Goal: Task Accomplishment & Management: Manage account settings

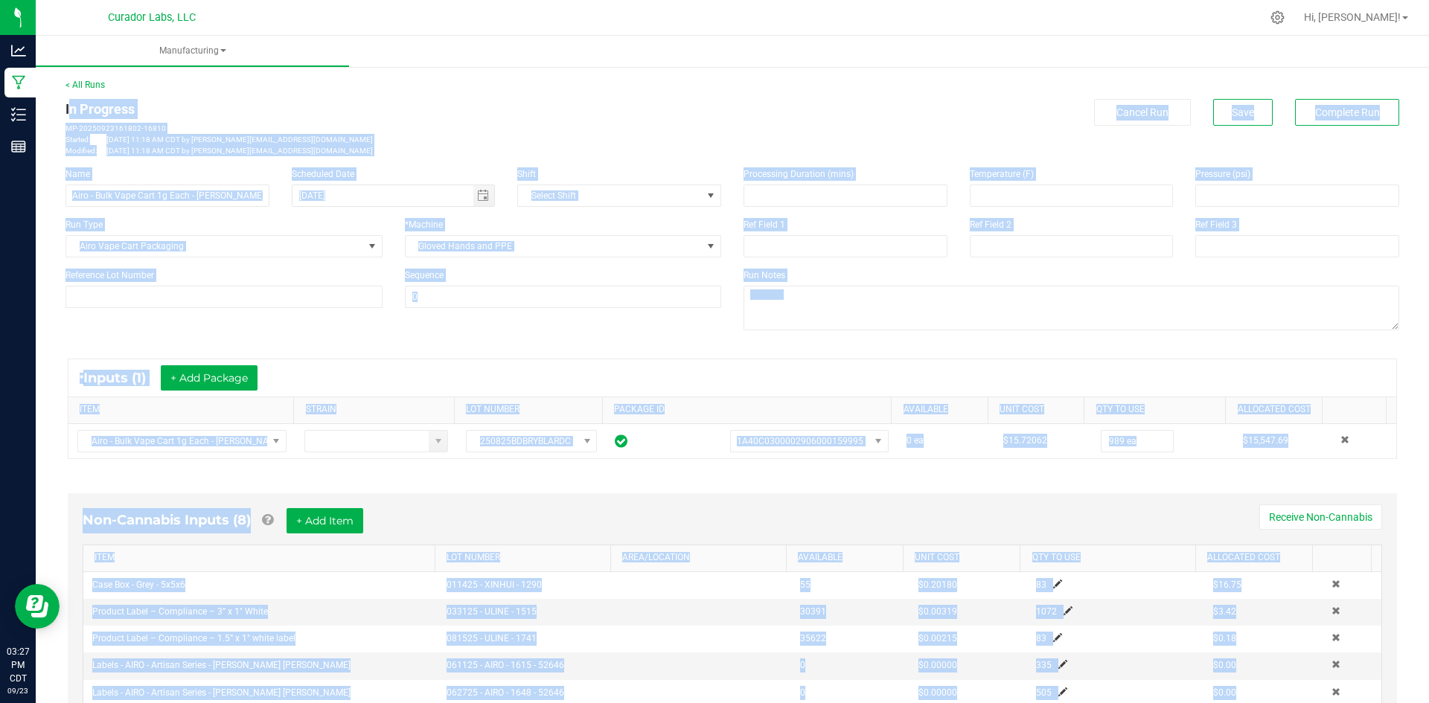
click at [464, 357] on div "* Inputs (1) + Add Package ITEM STRAIN LOT NUMBER PACKAGE ID AVAILABLE Unit Cos…" at bounding box center [732, 408] width 1356 height 127
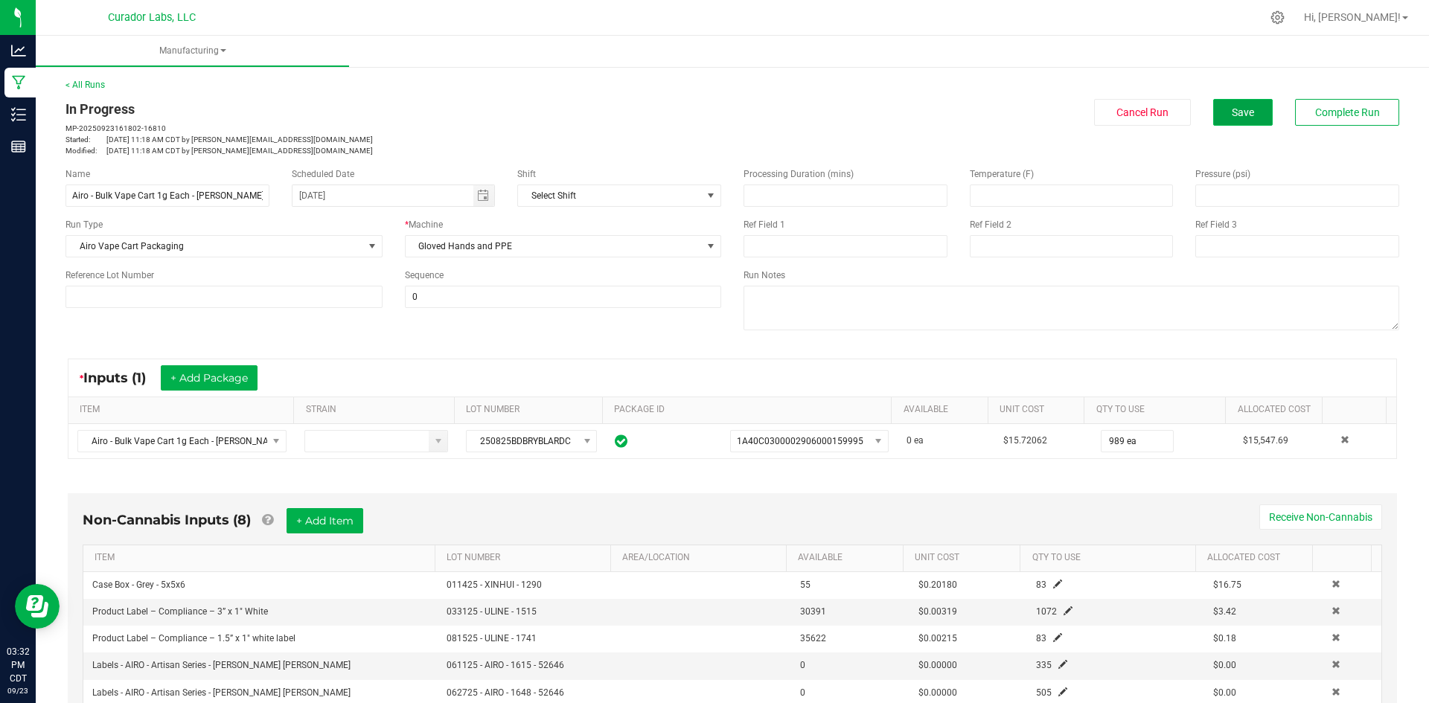
click at [1234, 118] on span "Save" at bounding box center [1242, 112] width 22 height 12
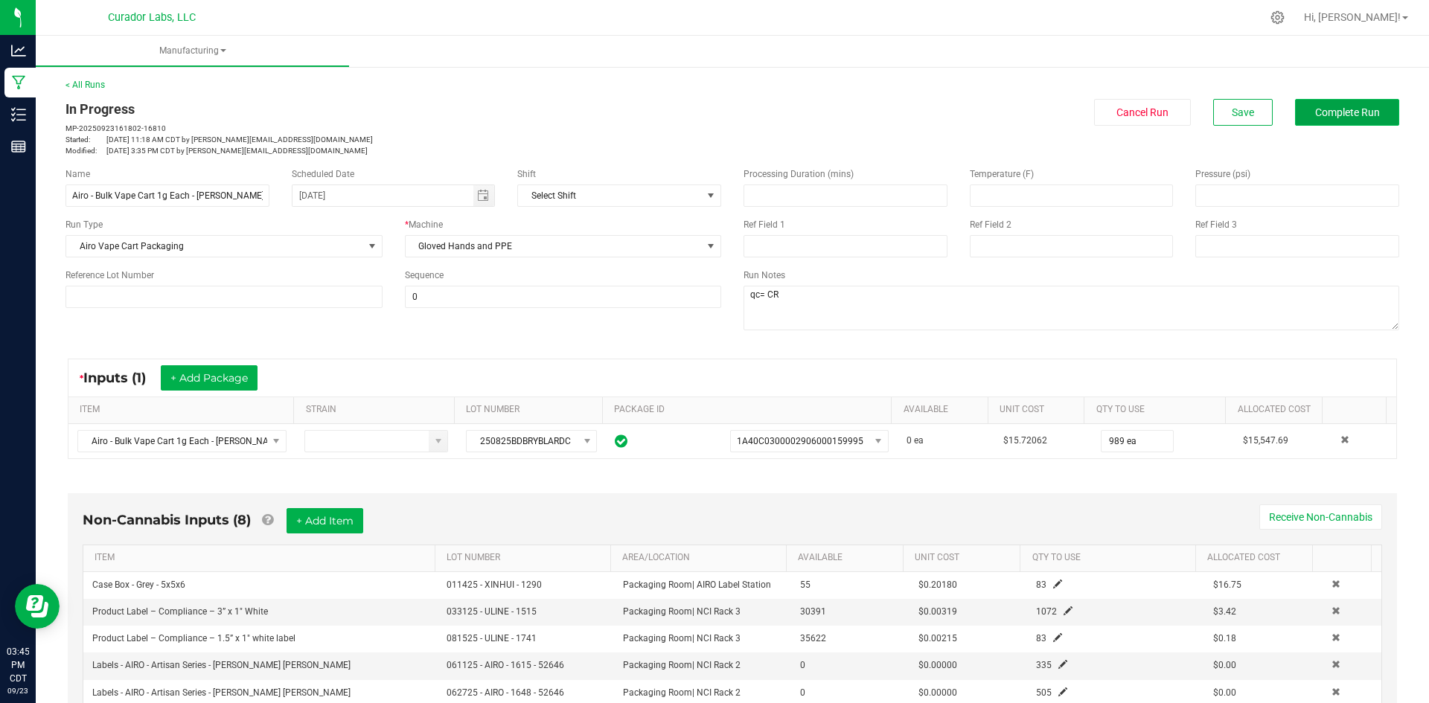
click at [1356, 114] on span "Complete Run" at bounding box center [1347, 112] width 65 height 12
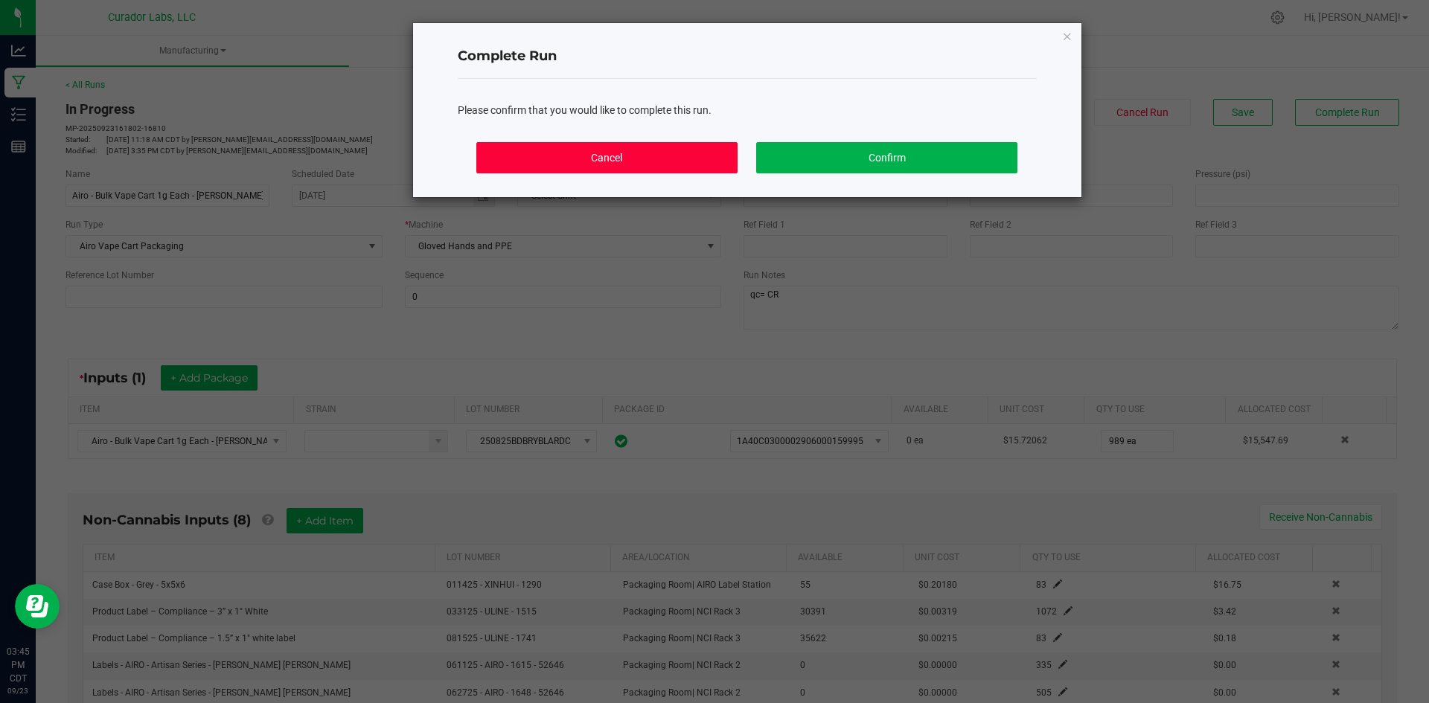
click at [667, 158] on button "Cancel" at bounding box center [606, 157] width 260 height 31
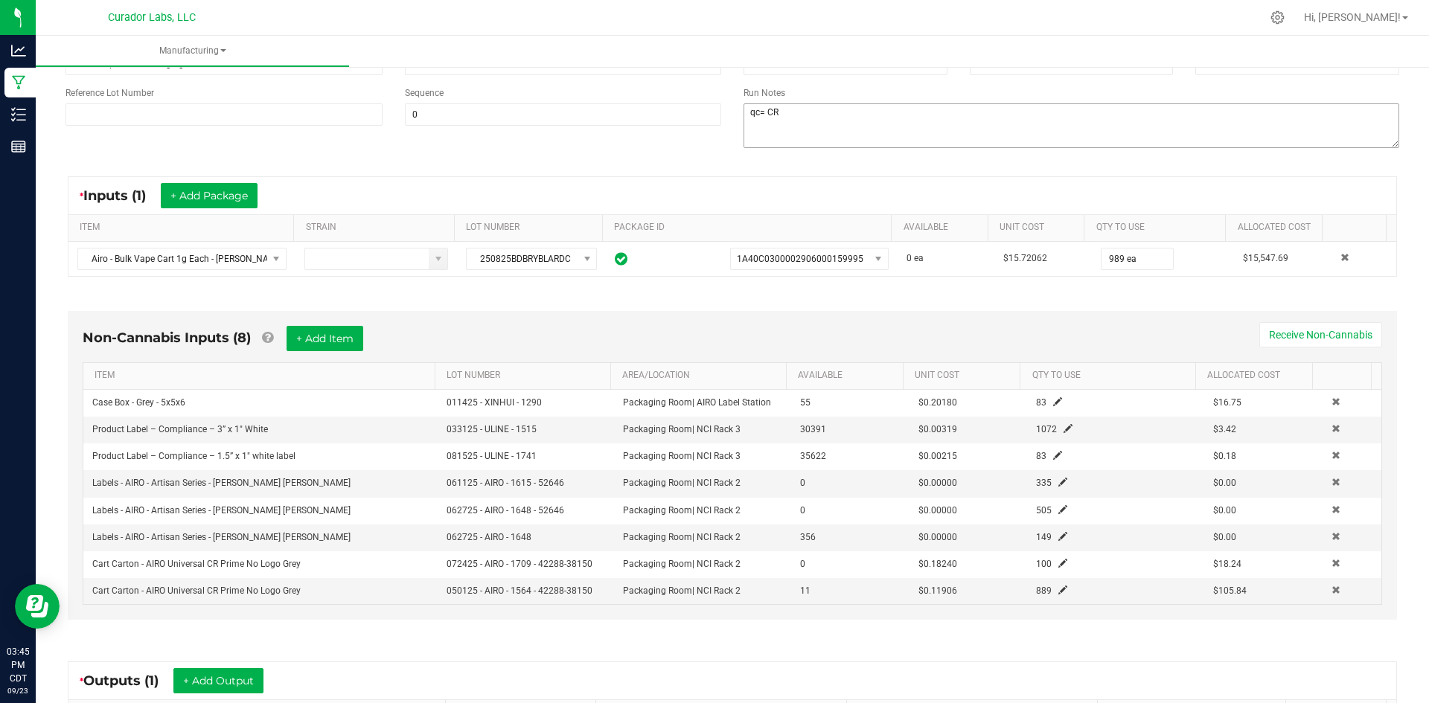
scroll to position [42, 0]
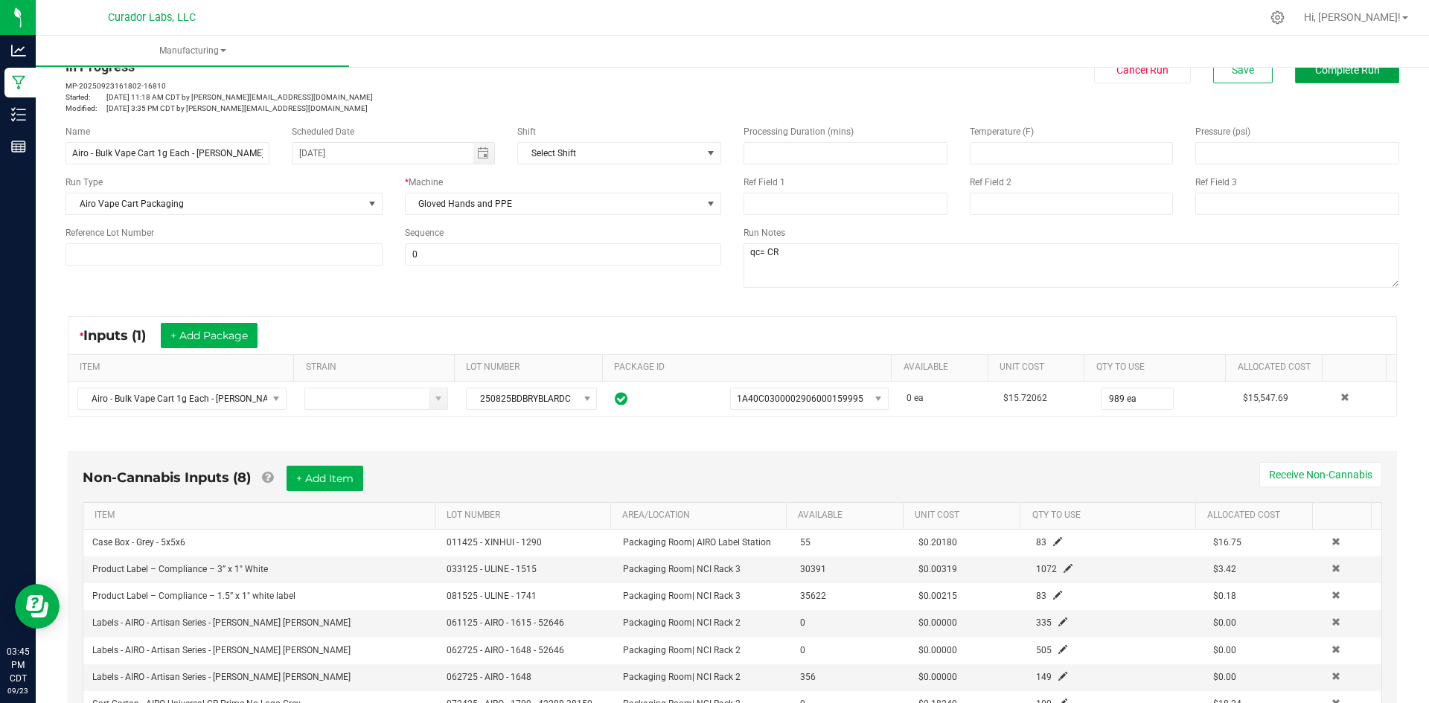
click at [1323, 74] on span "Complete Run" at bounding box center [1347, 70] width 65 height 12
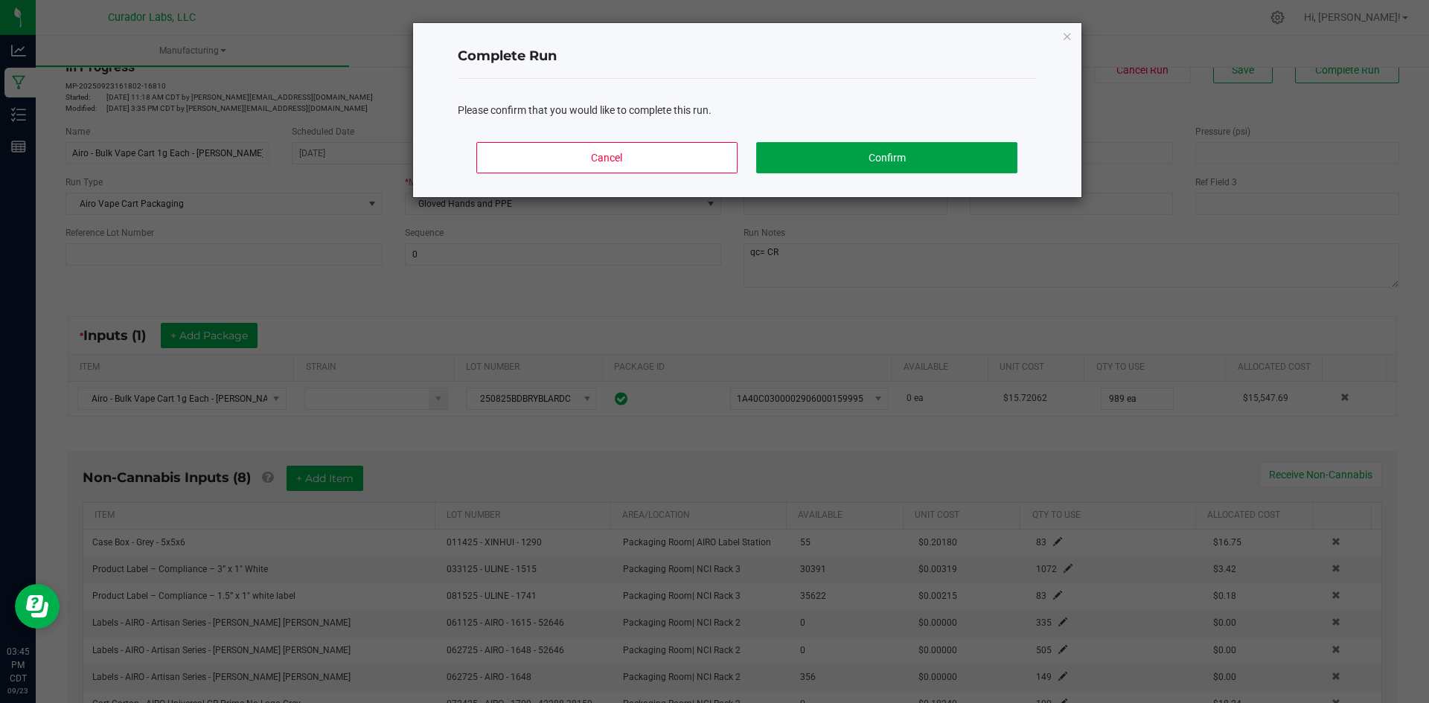
drag, startPoint x: 791, startPoint y: 155, endPoint x: 542, endPoint y: 8, distance: 289.2
click at [778, 147] on button "Confirm" at bounding box center [886, 157] width 260 height 31
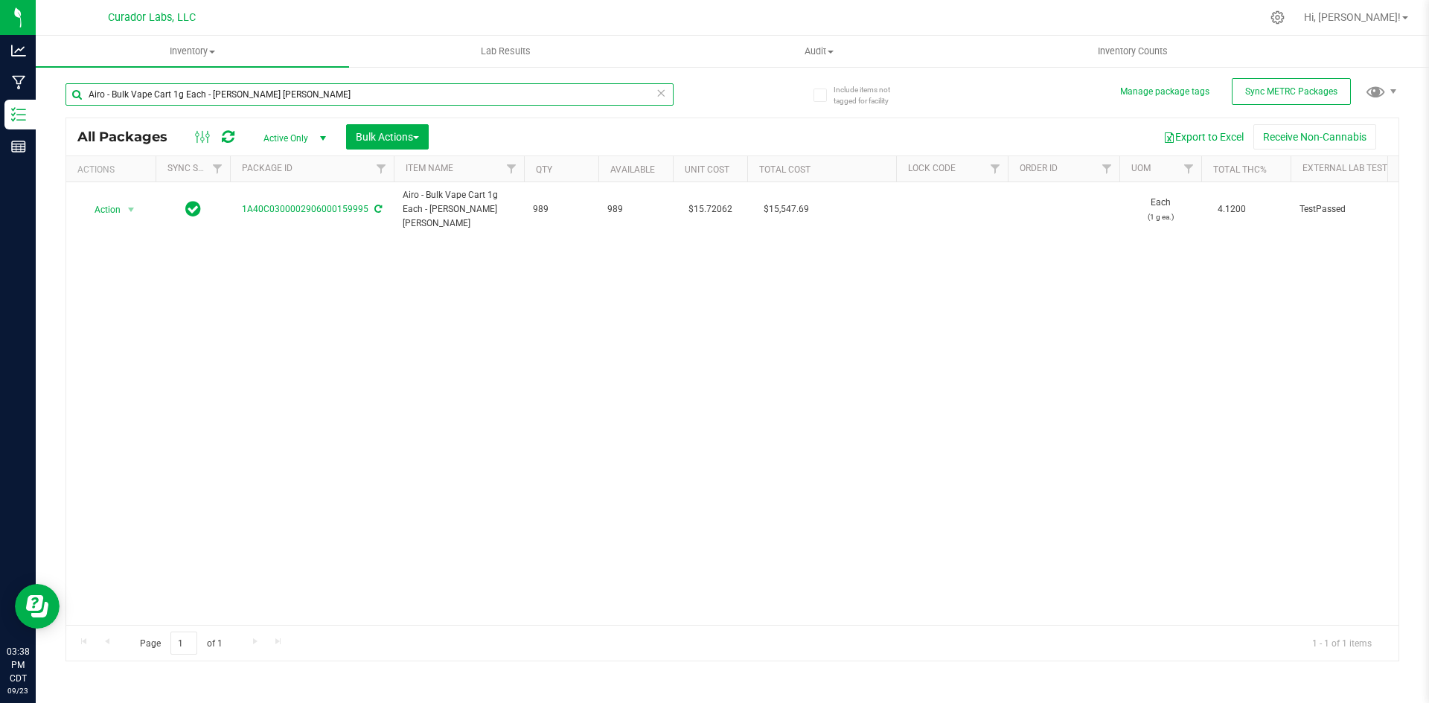
drag, startPoint x: 274, startPoint y: 88, endPoint x: 60, endPoint y: 109, distance: 215.3
click at [60, 109] on div "Include items not tagged for facility Manage package tags Sync METRC Packages A…" at bounding box center [732, 292] width 1393 height 454
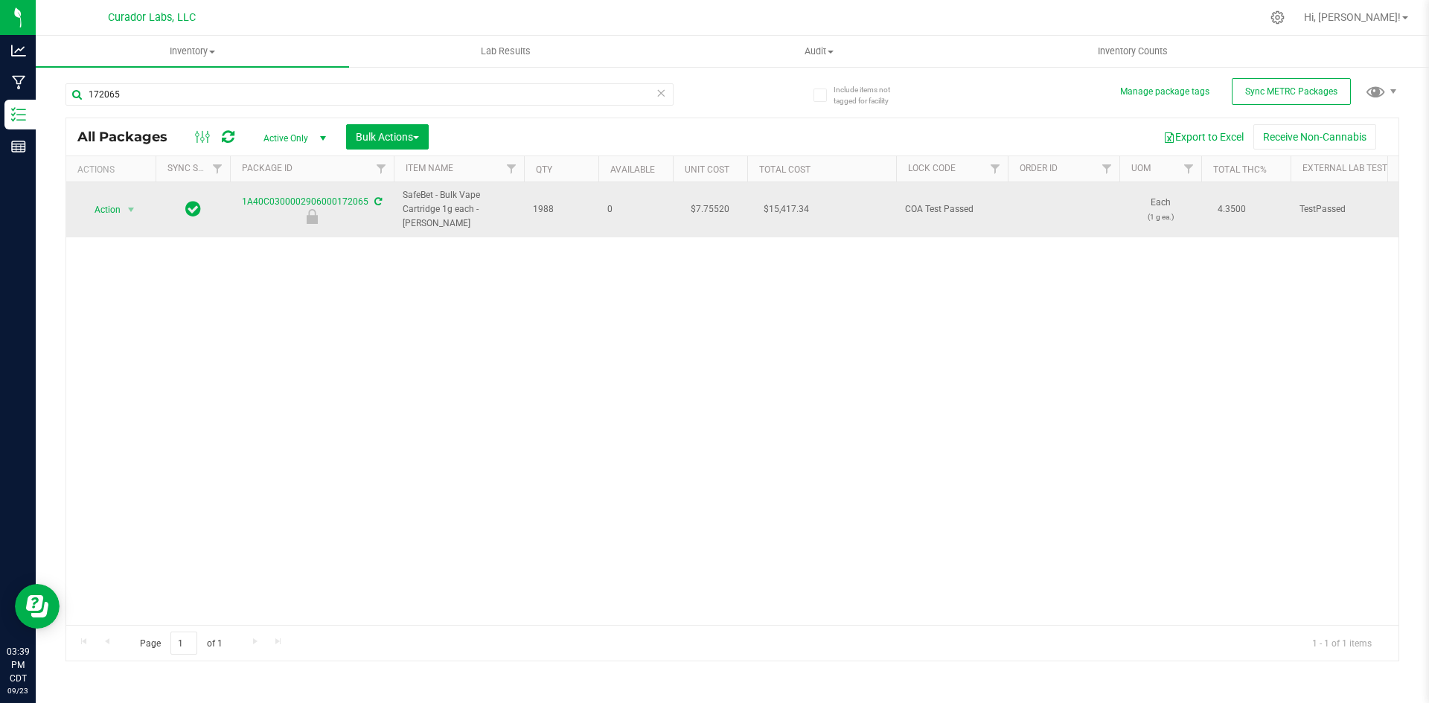
drag, startPoint x: 430, startPoint y: 221, endPoint x: 391, endPoint y: 193, distance: 47.9
copy tr "SafeBet - Bulk Vape Cartridge 1g each - [PERSON_NAME]"
drag, startPoint x: 239, startPoint y: 197, endPoint x: 369, endPoint y: 215, distance: 131.4
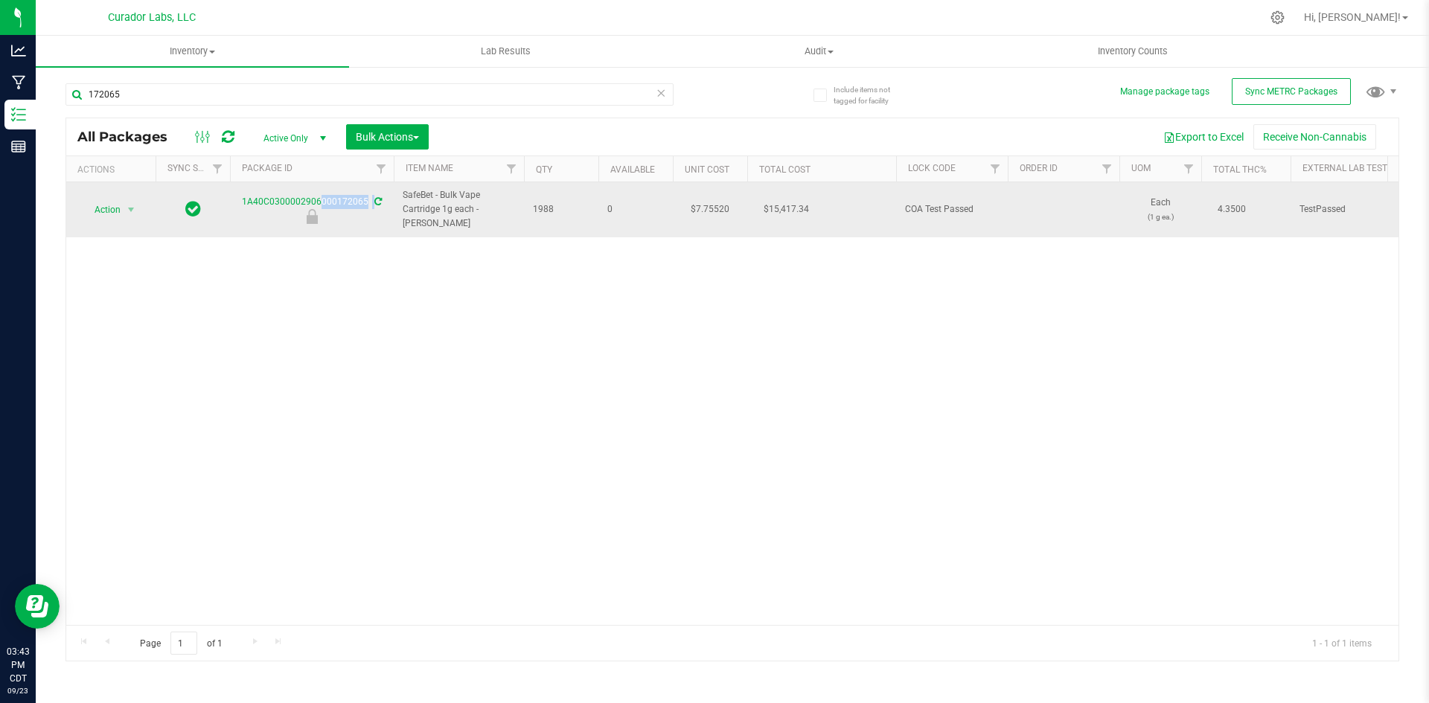
click at [369, 215] on div "1A40C0300002906000172065" at bounding box center [312, 209] width 168 height 29
copy tr "1A40C0300002906000172065"
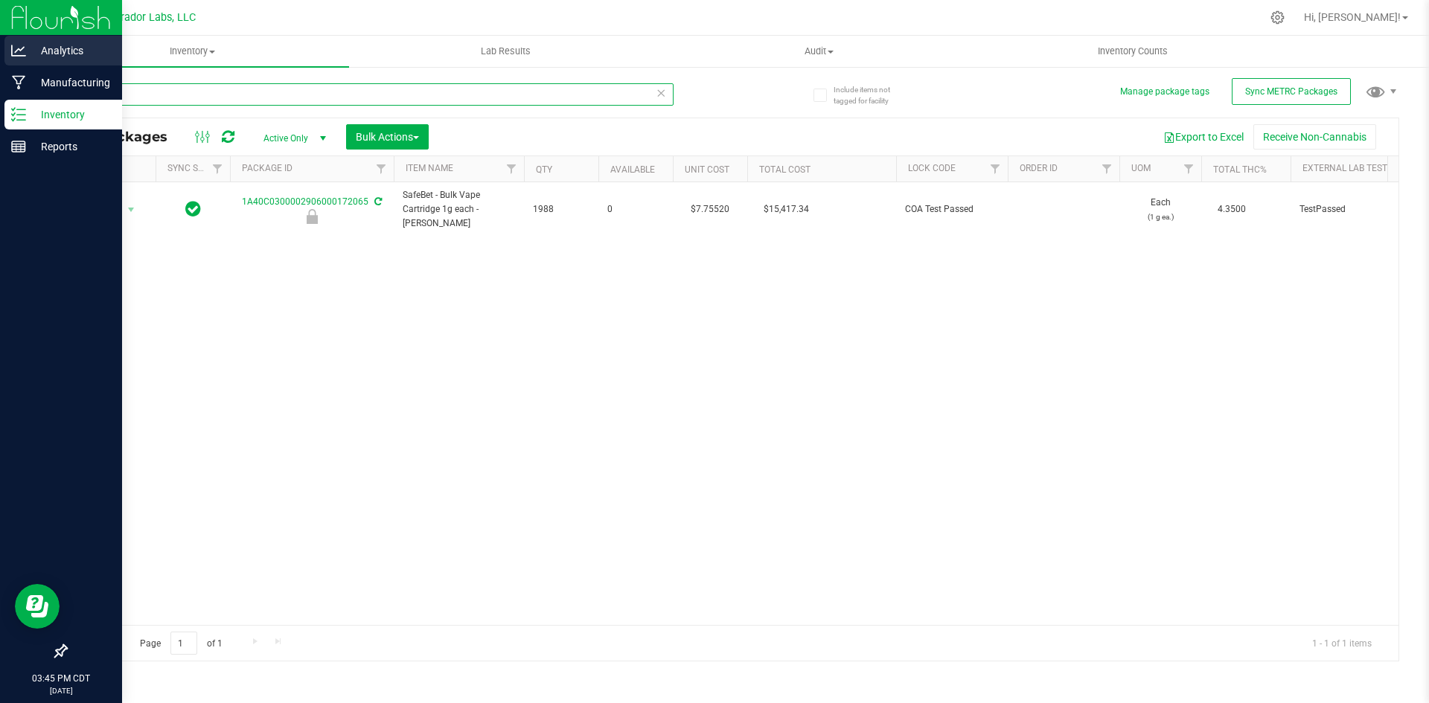
drag, startPoint x: 141, startPoint y: 94, endPoint x: 0, endPoint y: 64, distance: 144.6
click at [0, 64] on div "Analytics Manufacturing Inventory Reports 03:45 PM CDT [DATE] 09/23 Curador Lab…" at bounding box center [714, 351] width 1429 height 703
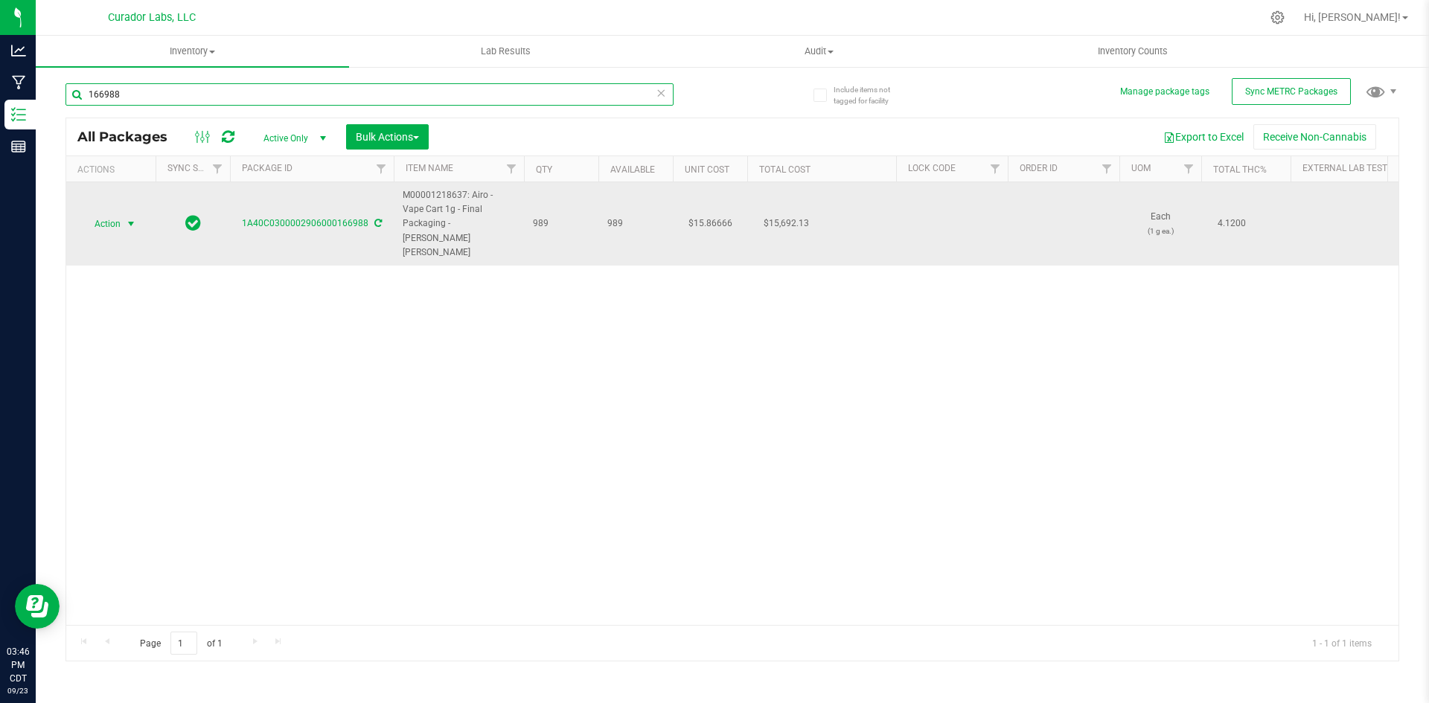
type input "166988"
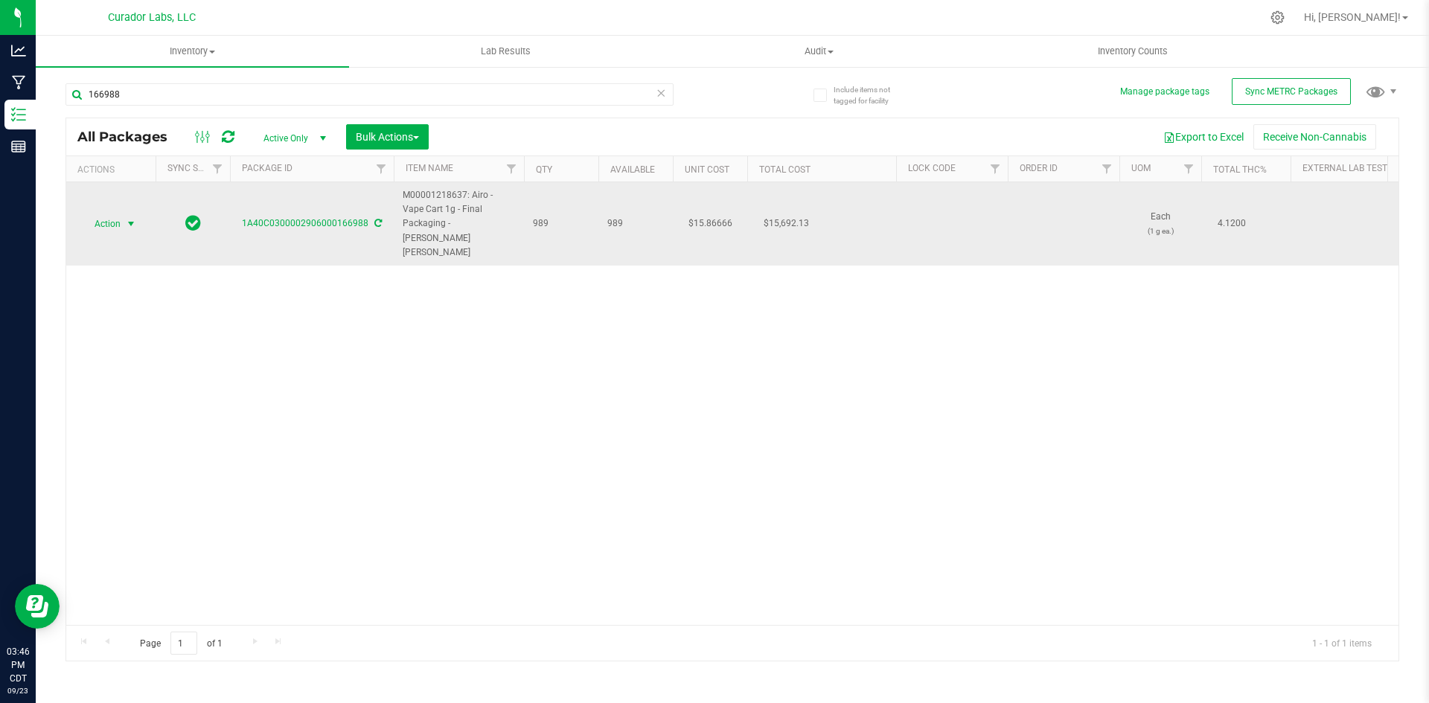
click at [124, 214] on span "select" at bounding box center [131, 224] width 19 height 21
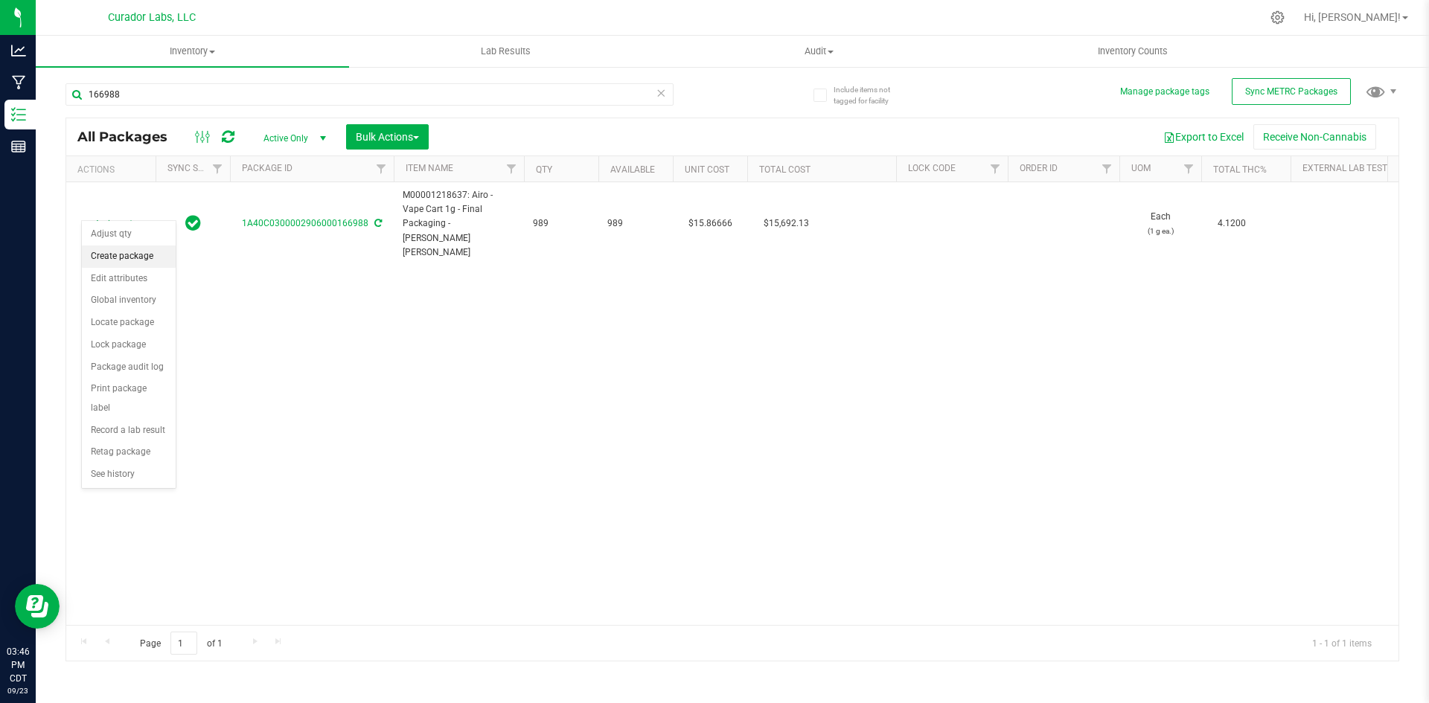
click at [140, 260] on li "Create package" at bounding box center [129, 257] width 94 height 22
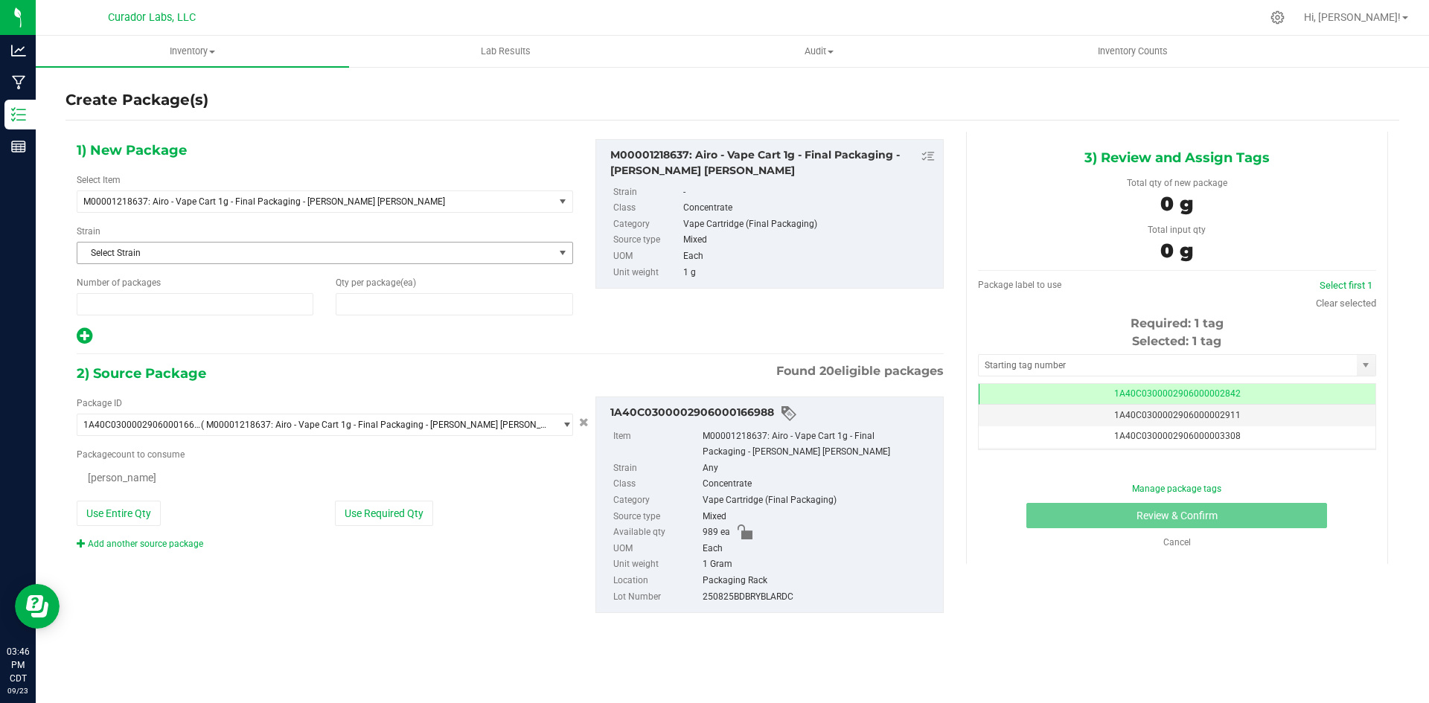
type input "1"
type input "0"
click at [395, 305] on span "0 0" at bounding box center [454, 304] width 237 height 22
type input "5"
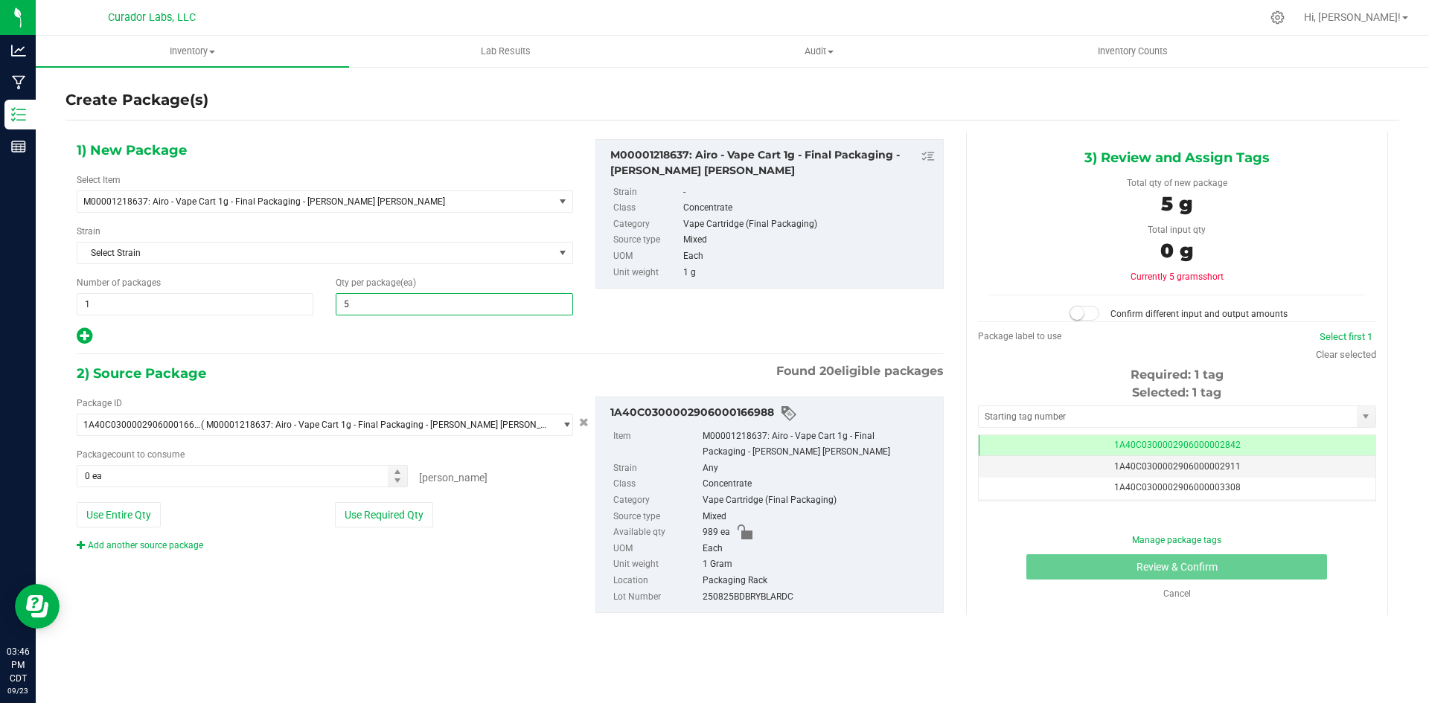
click at [86, 335] on icon at bounding box center [85, 336] width 16 height 19
type input "5"
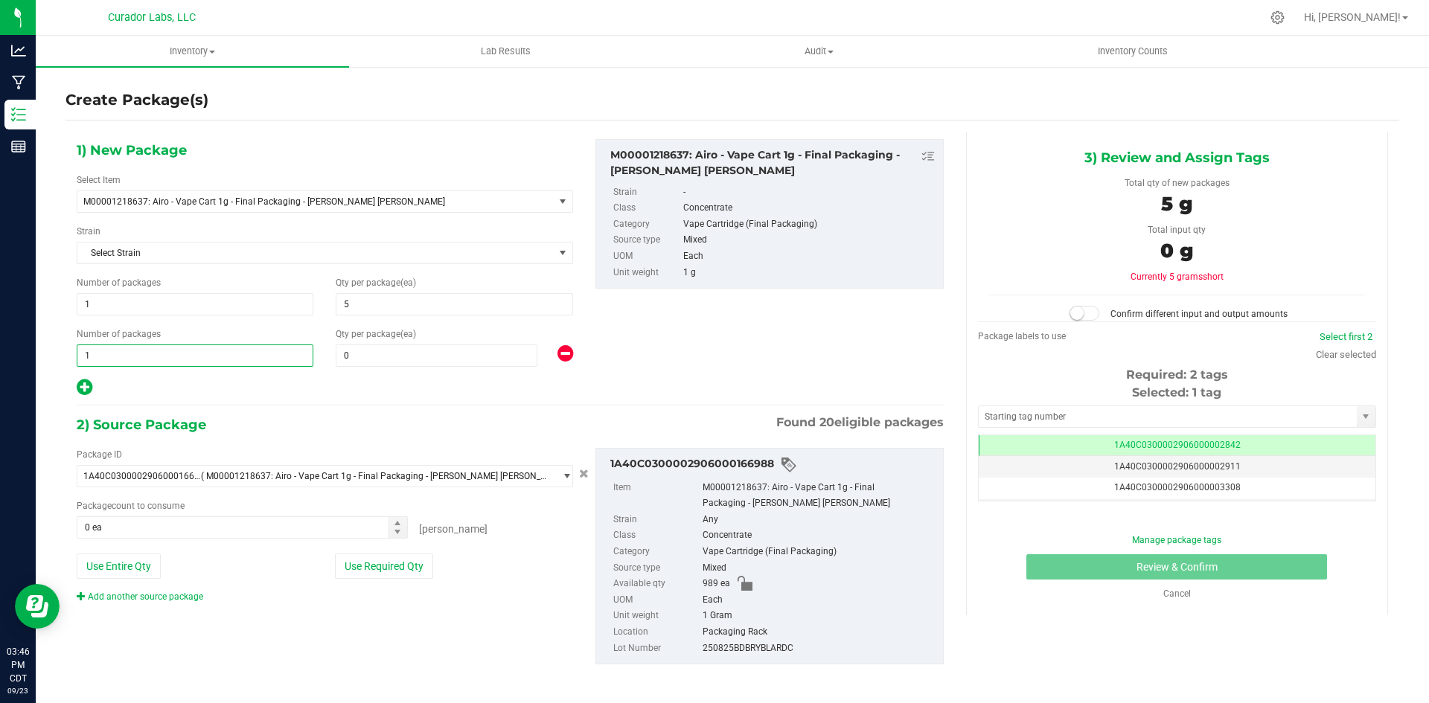
drag, startPoint x: 96, startPoint y: 357, endPoint x: 58, endPoint y: 351, distance: 38.4
click at [58, 351] on div "Create Package(s) 1) New Package Select Item M00001218637: Airo - Vape Cart 1g …" at bounding box center [732, 297] width 1393 height 465
type input "82"
click at [345, 367] on div "1) New Package Select Item M00001218637: Airo - Vape Cart 1g - Final Packaging …" at bounding box center [324, 268] width 519 height 258
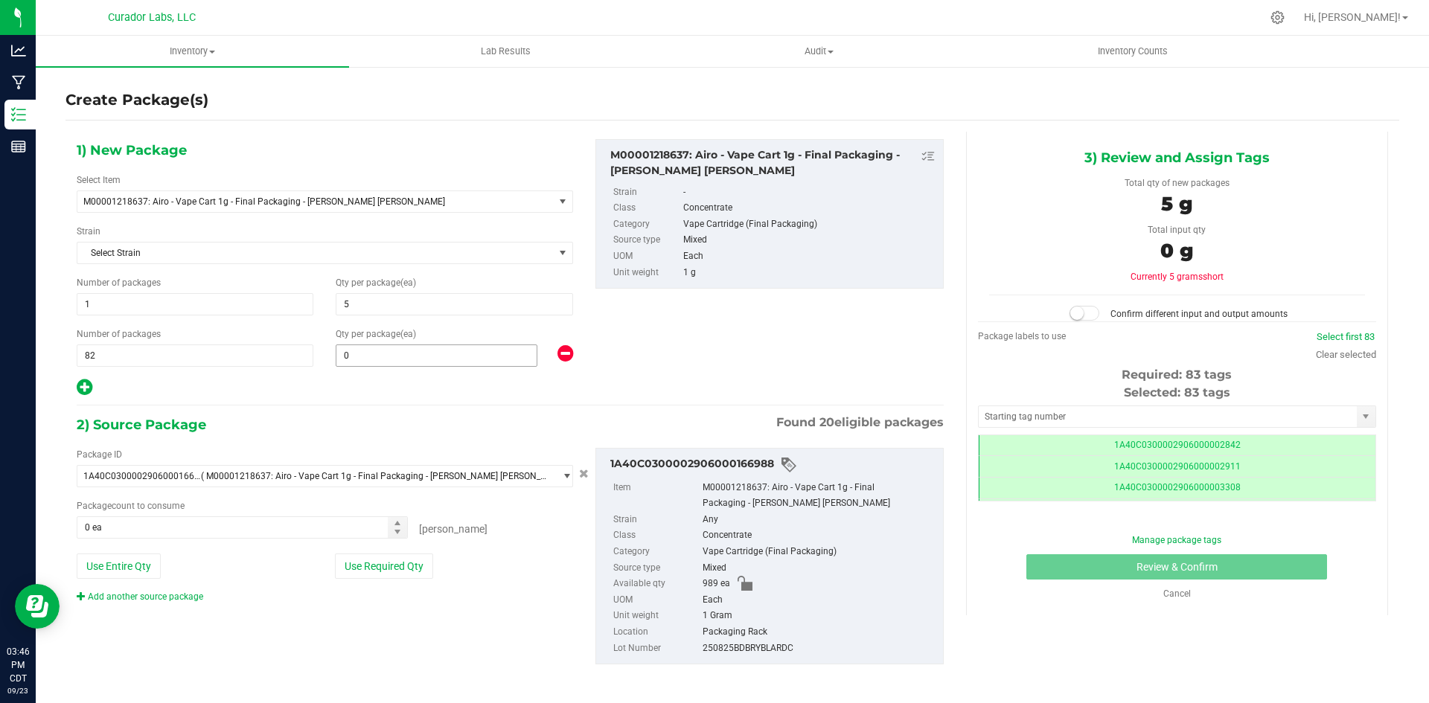
click at [347, 361] on span "0 0" at bounding box center [437, 356] width 202 height 22
type input "12"
click at [124, 573] on button "Use Entire Qty" at bounding box center [119, 566] width 84 height 25
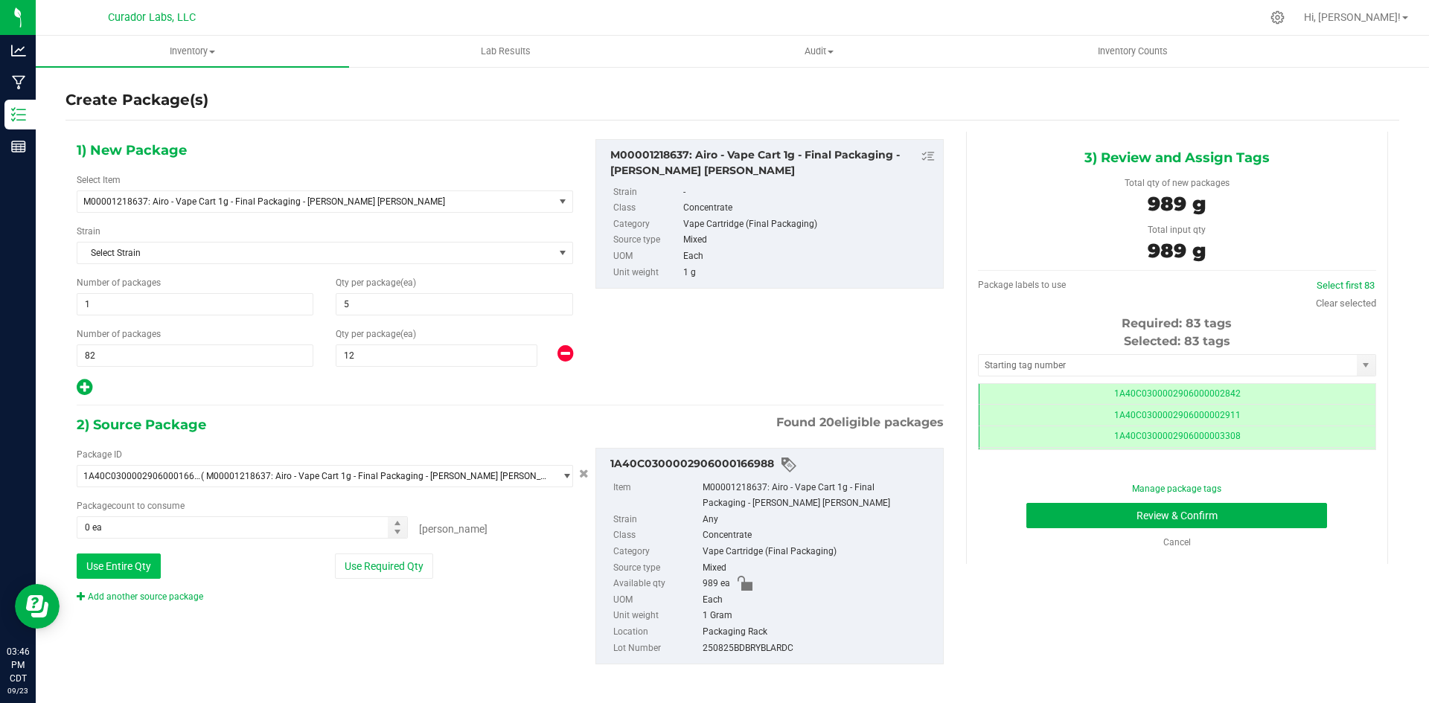
type input "989 ea"
click at [1085, 371] on input "text" at bounding box center [1167, 365] width 378 height 21
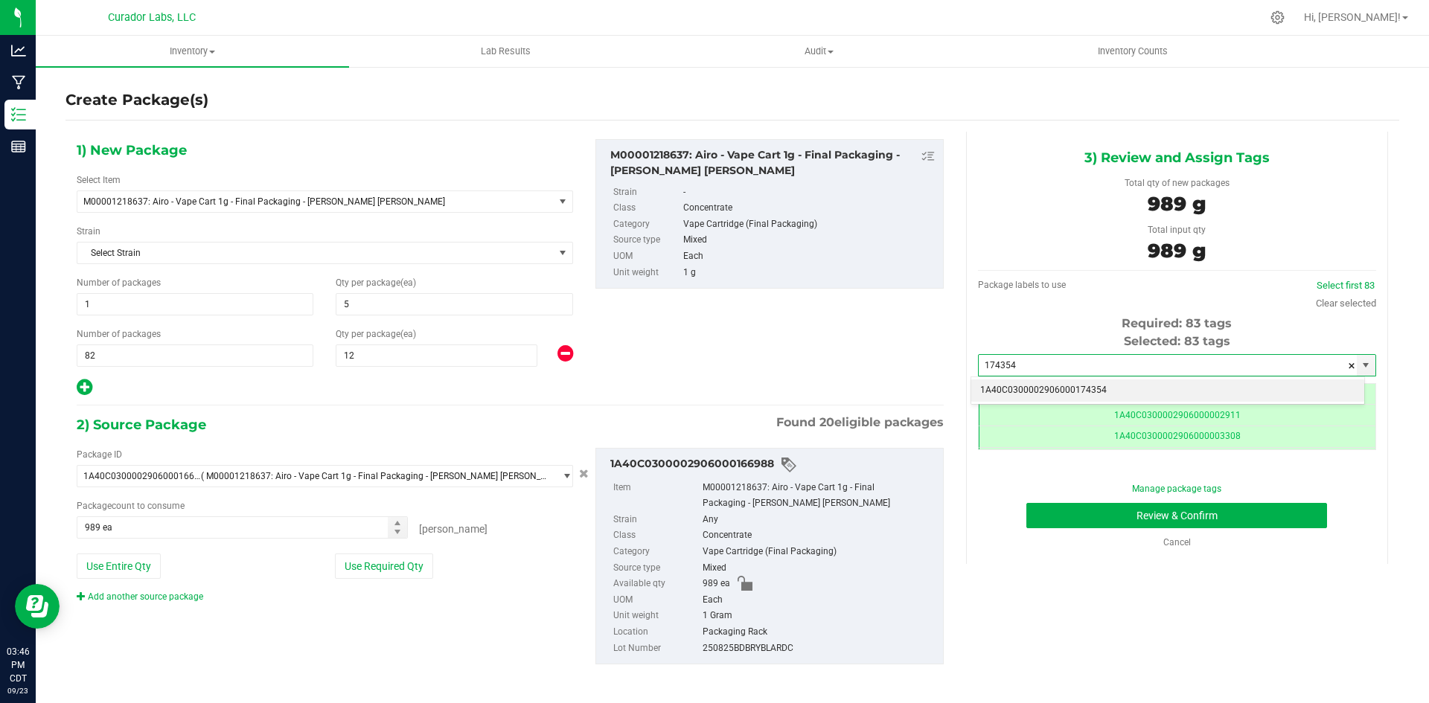
click at [1058, 393] on li "1A40C0300002906000174354" at bounding box center [1167, 390] width 393 height 22
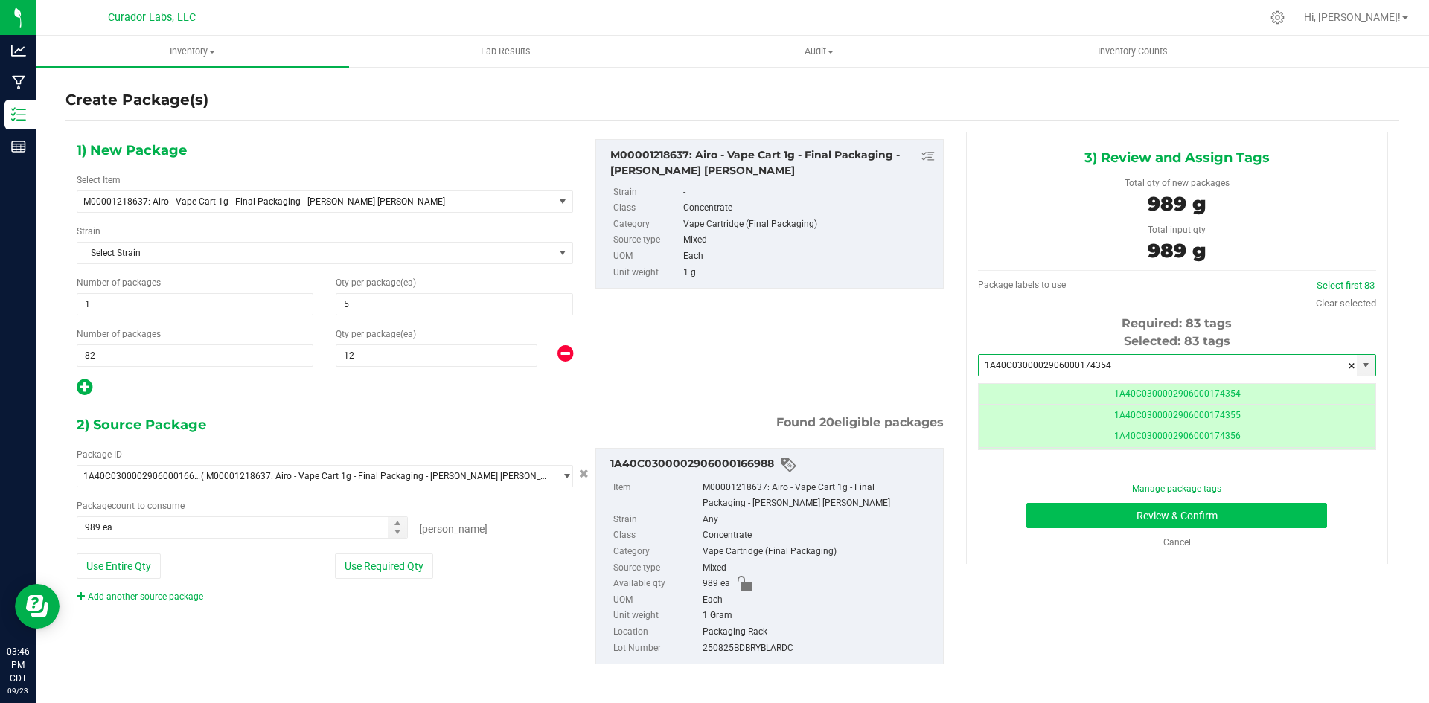
type input "1A40C0300002906000174354"
click at [1091, 513] on button "Review & Confirm" at bounding box center [1176, 515] width 301 height 25
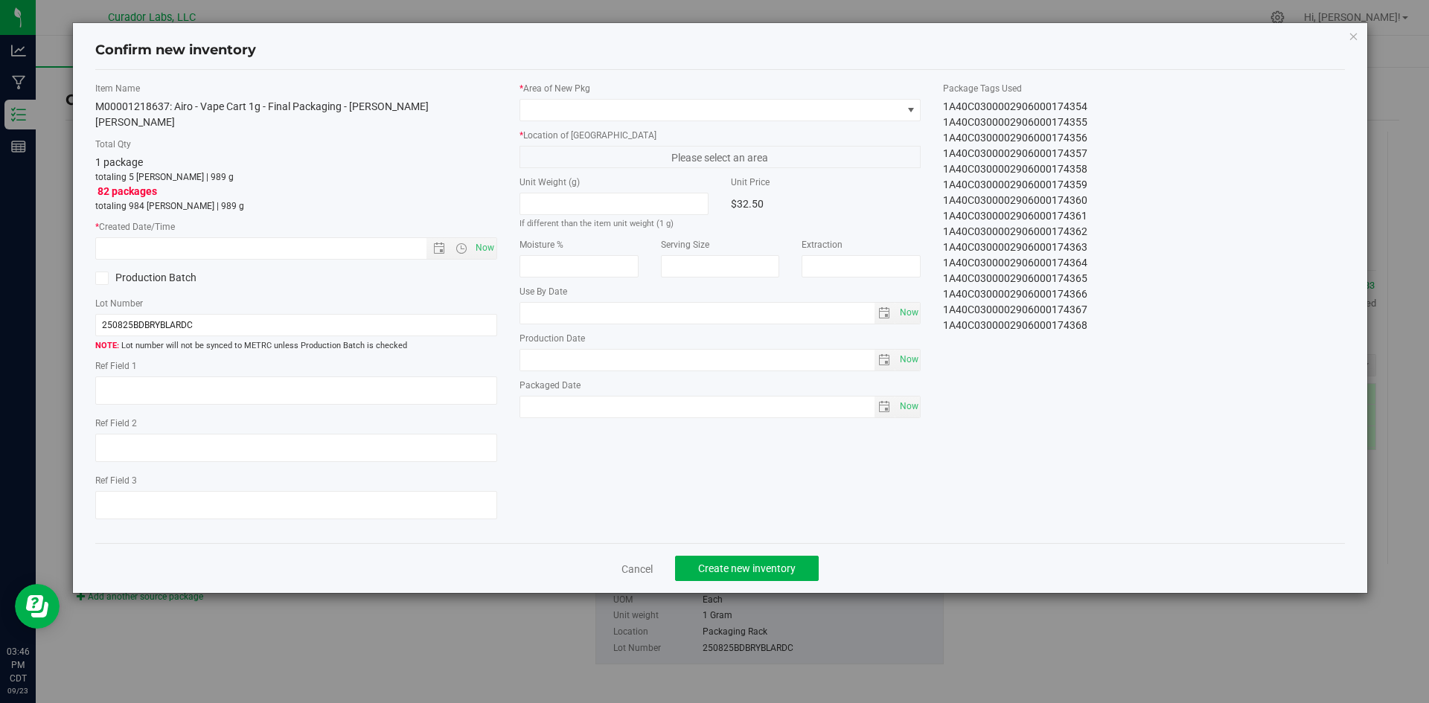
type input "[DATE]"
click at [485, 237] on span "Now" at bounding box center [484, 248] width 25 height 22
type input "[DATE] 3:46 PM"
click at [577, 115] on span at bounding box center [711, 110] width 382 height 21
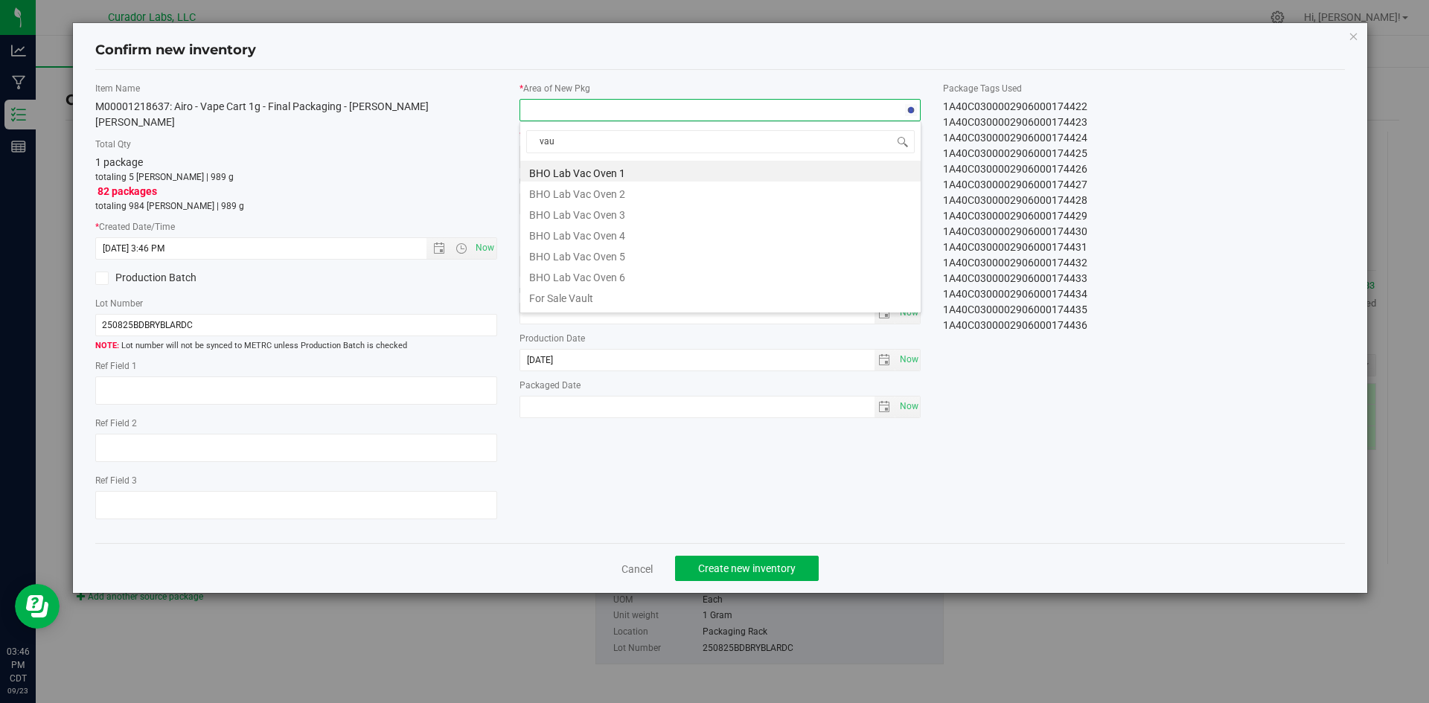
type input "vaul"
click at [574, 269] on li "Vault" at bounding box center [720, 275] width 400 height 21
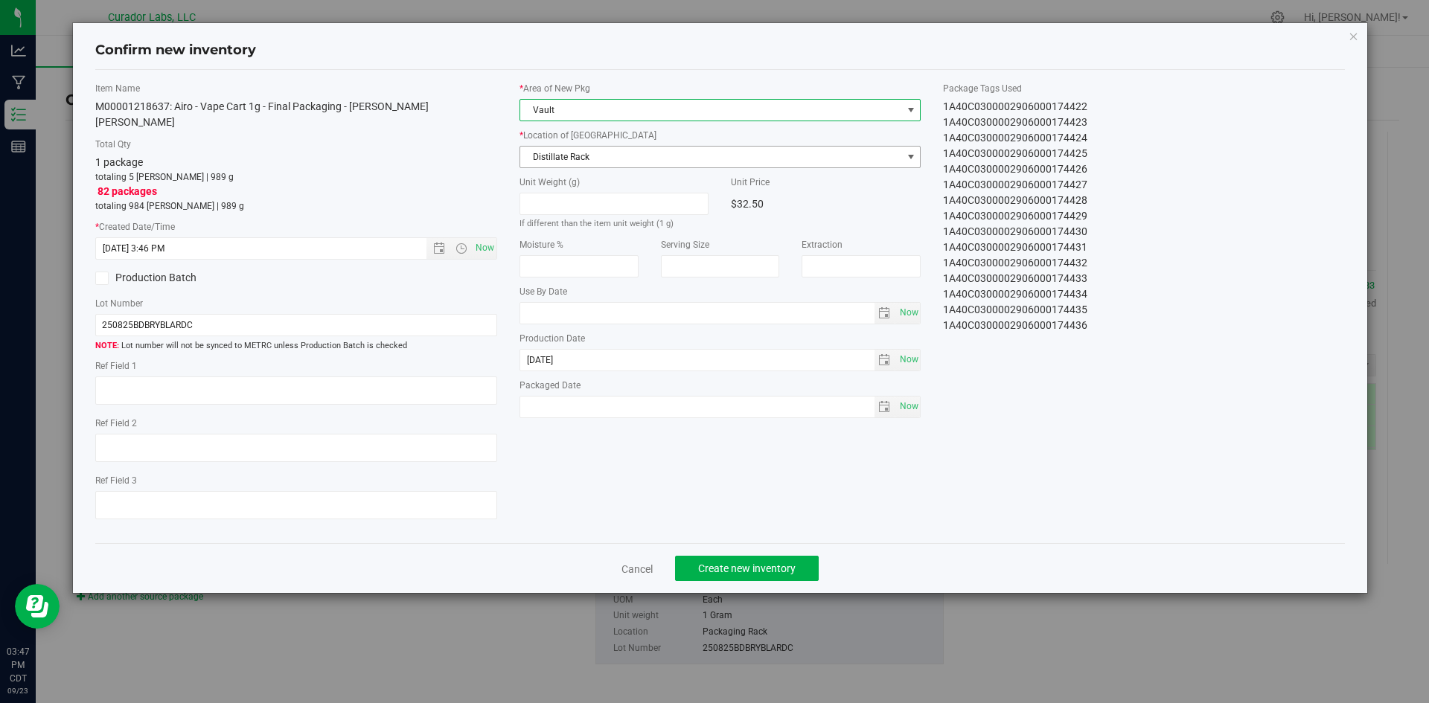
click at [583, 154] on span "Distillate Rack" at bounding box center [711, 157] width 382 height 21
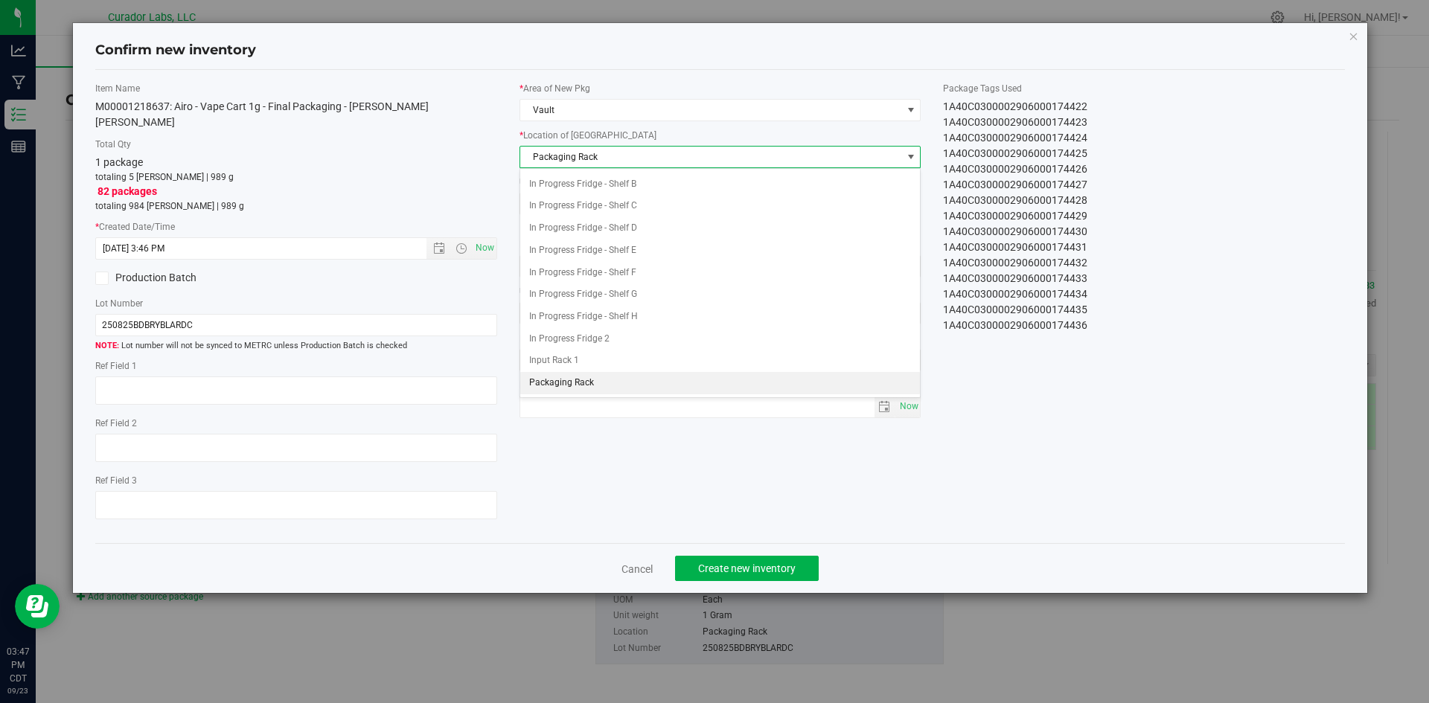
click at [583, 154] on span "Packaging Rack" at bounding box center [711, 157] width 382 height 21
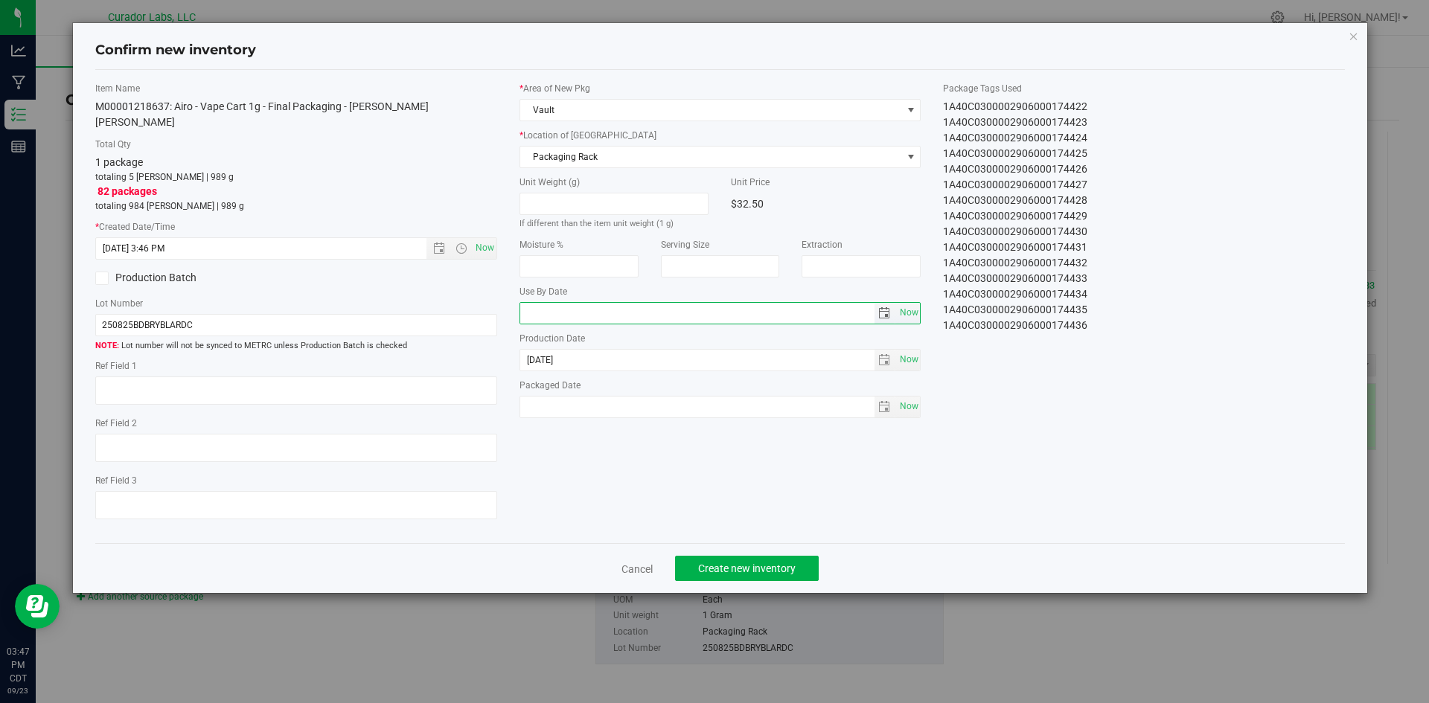
click at [592, 309] on input "text" at bounding box center [697, 313] width 354 height 21
type input "[DATE]"
click at [909, 400] on span "Now" at bounding box center [908, 407] width 25 height 22
type input "[DATE]"
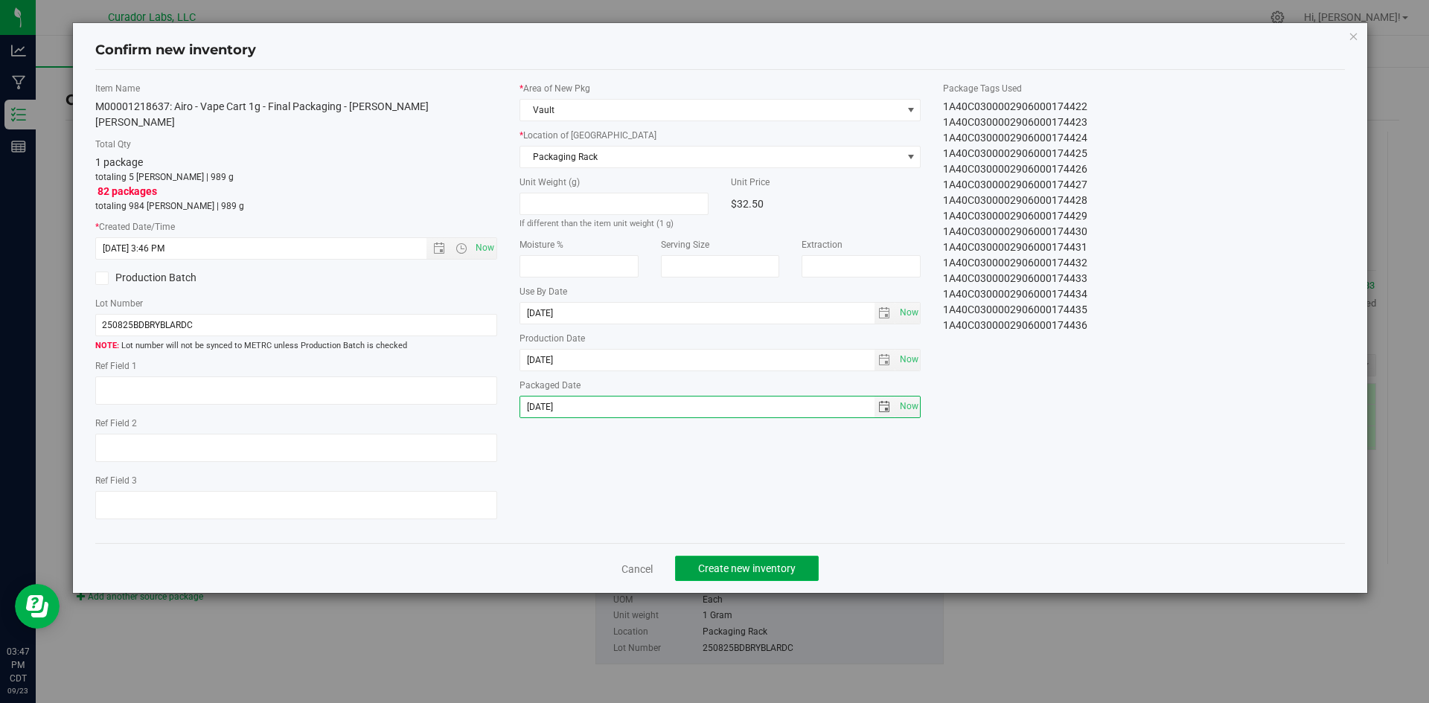
click at [787, 556] on button "Create new inventory" at bounding box center [747, 568] width 144 height 25
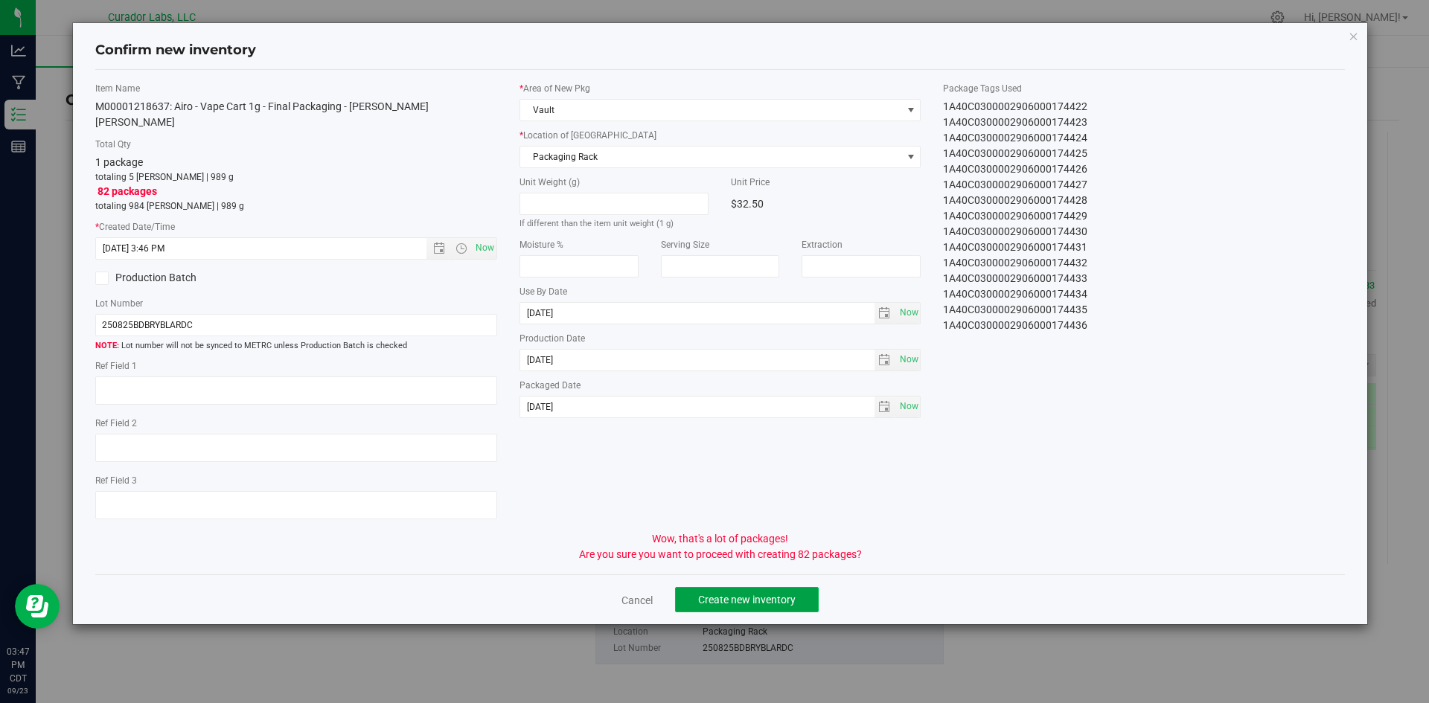
click at [771, 594] on span "Create new inventory" at bounding box center [746, 600] width 97 height 12
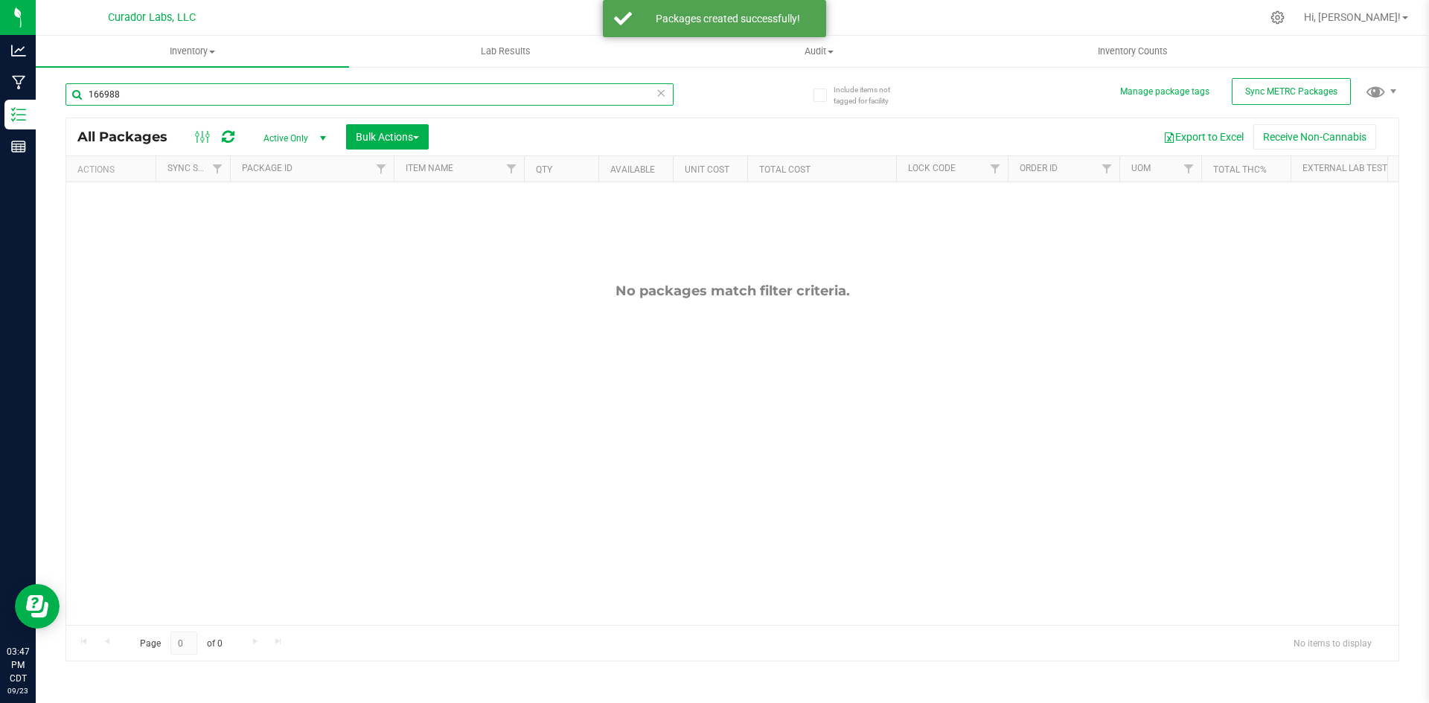
click at [126, 90] on input "166988" at bounding box center [369, 94] width 608 height 22
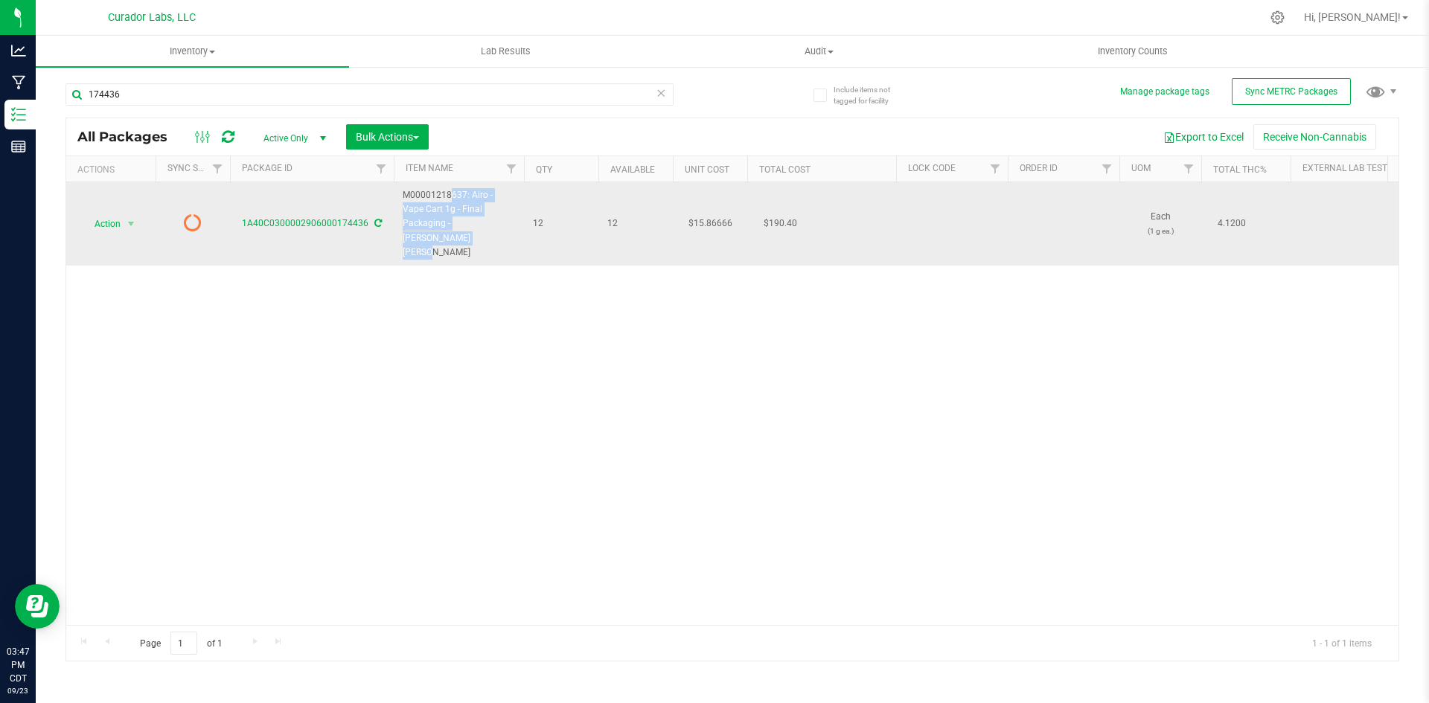
click at [404, 193] on span "M00001218637: Airo - Vape Cart 1g - Final Packaging - [PERSON_NAME] [PERSON_NAM…" at bounding box center [459, 223] width 112 height 71
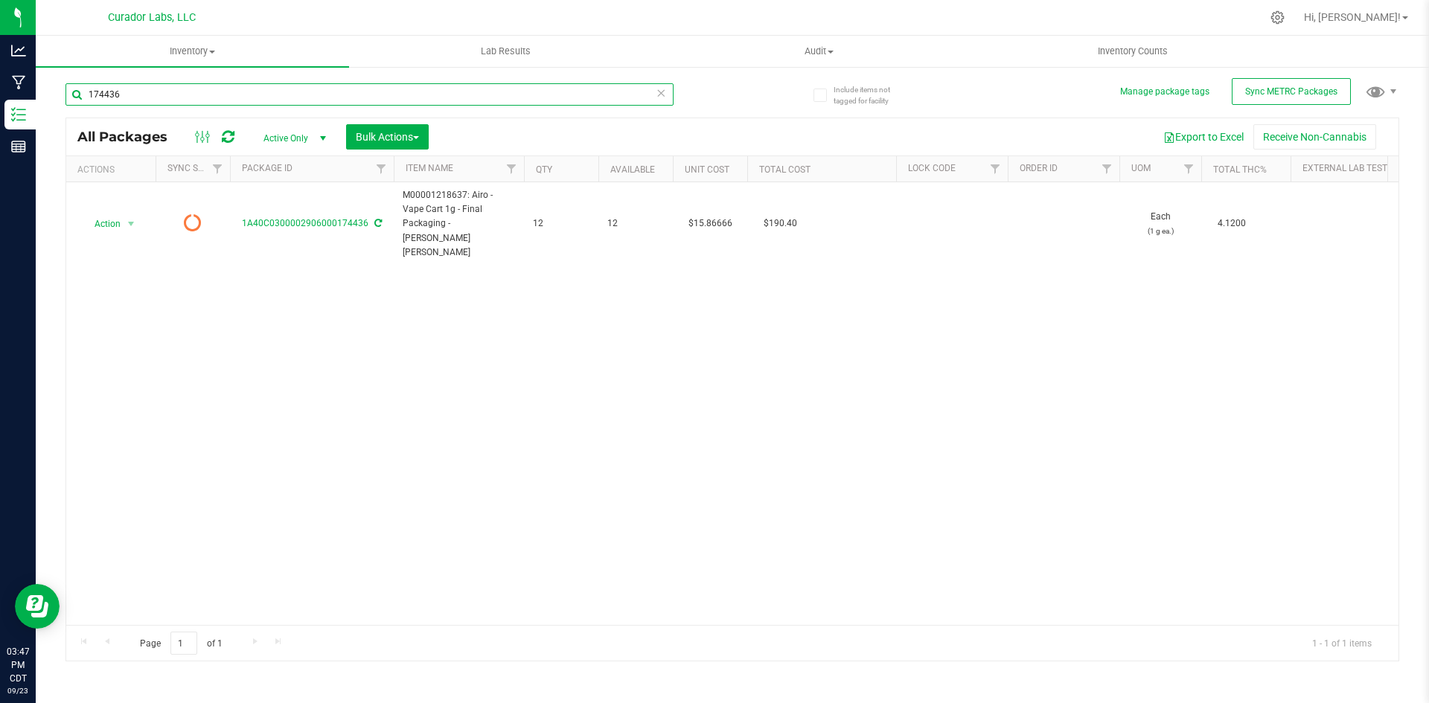
click at [95, 92] on input "174436" at bounding box center [369, 94] width 608 height 22
paste input "M00001218637: Airo - Vape Cart 1g - Final Packaging - [PERSON_NAME] [PERSON_NAM…"
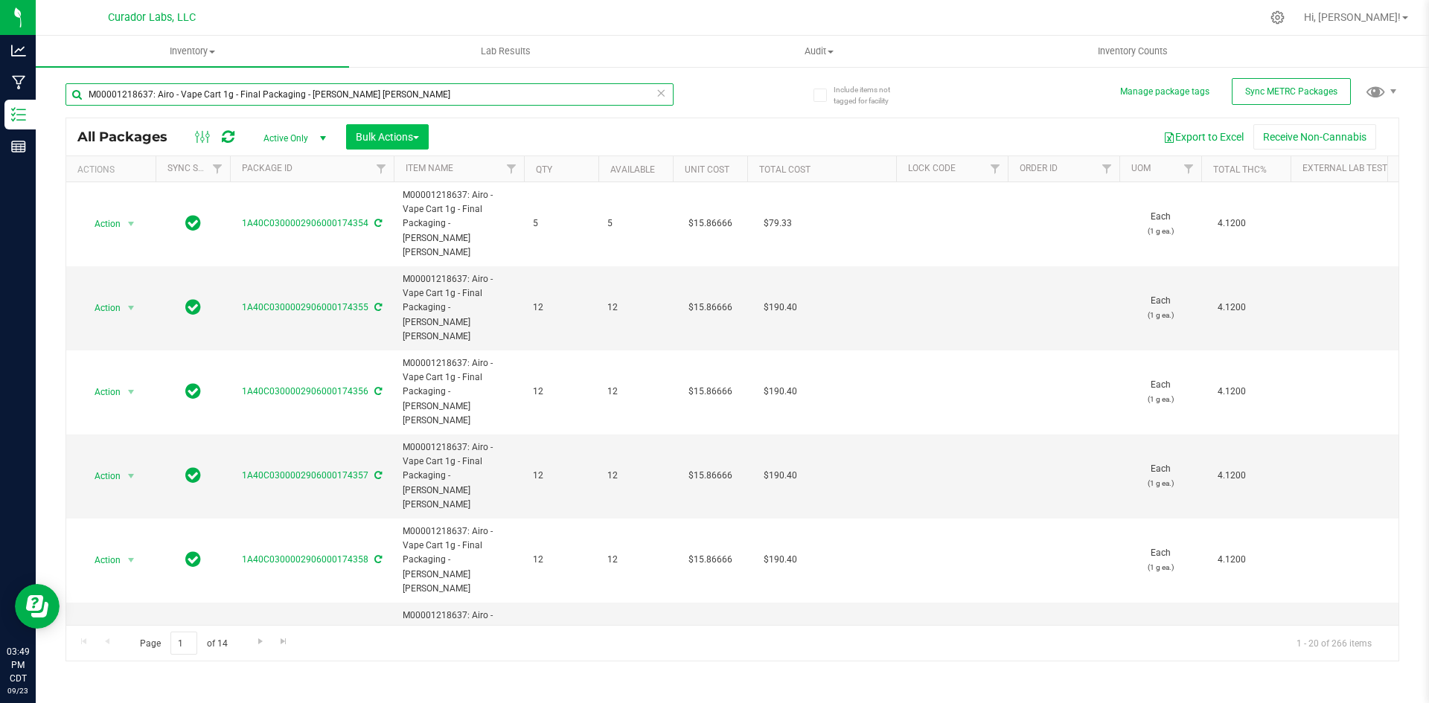
type input "M00001218637: Airo - Vape Cart 1g - Final Packaging - [PERSON_NAME] [PERSON_NAM…"
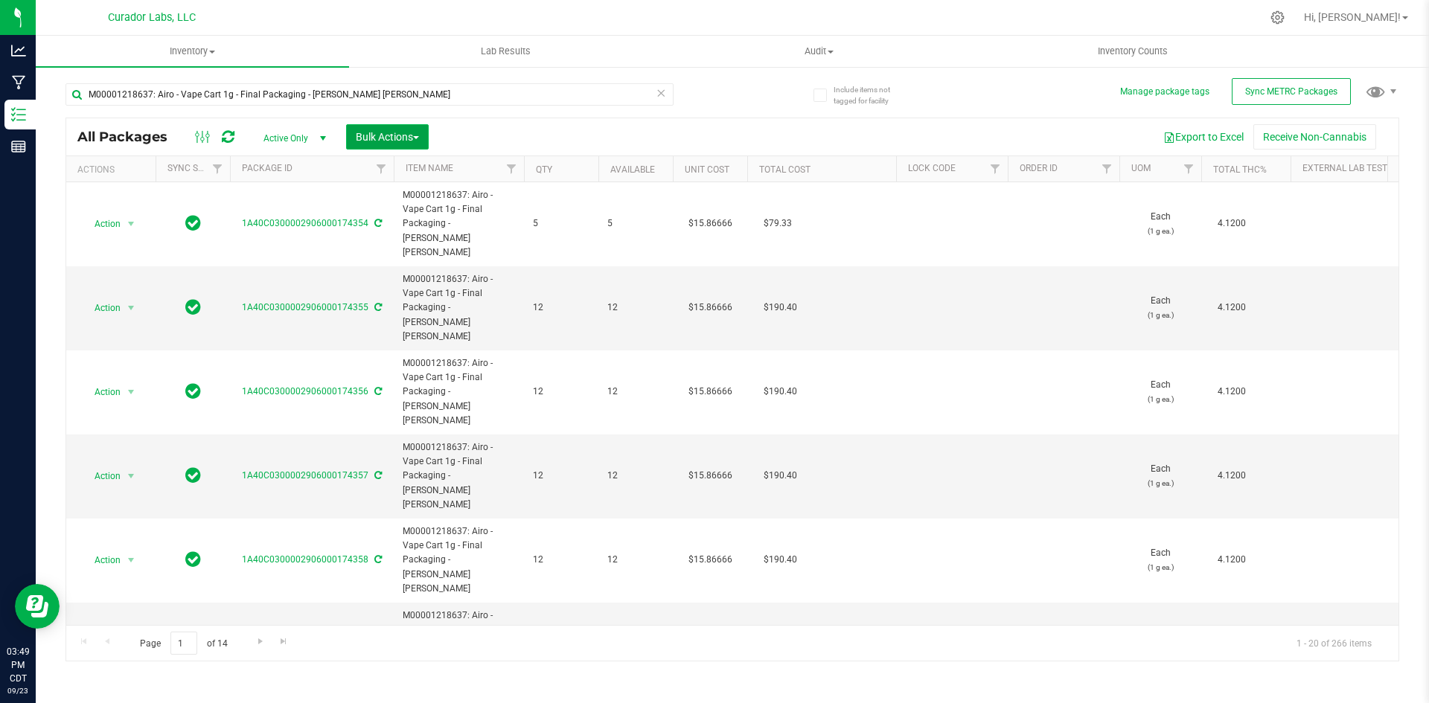
click at [359, 129] on button "Bulk Actions" at bounding box center [387, 136] width 83 height 25
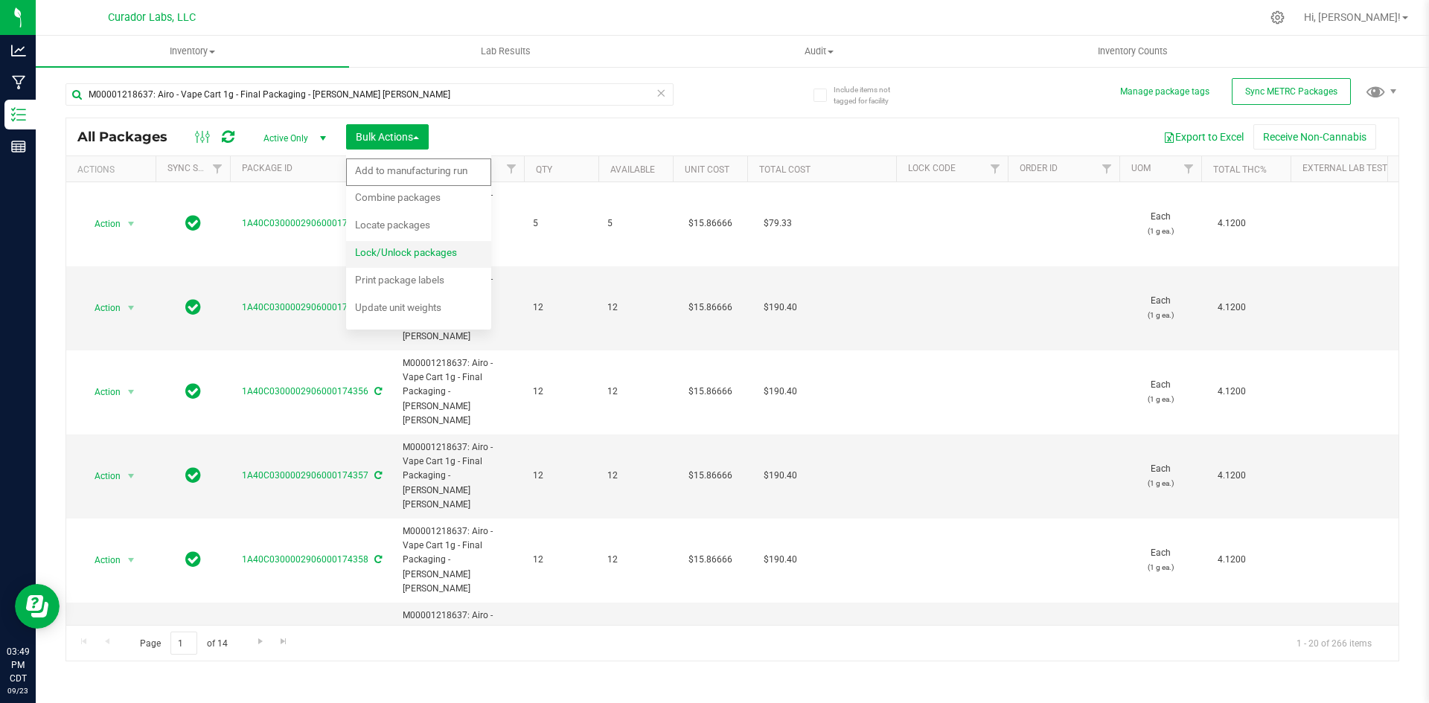
click at [399, 242] on li "Lock/Unlock packages" at bounding box center [418, 255] width 145 height 28
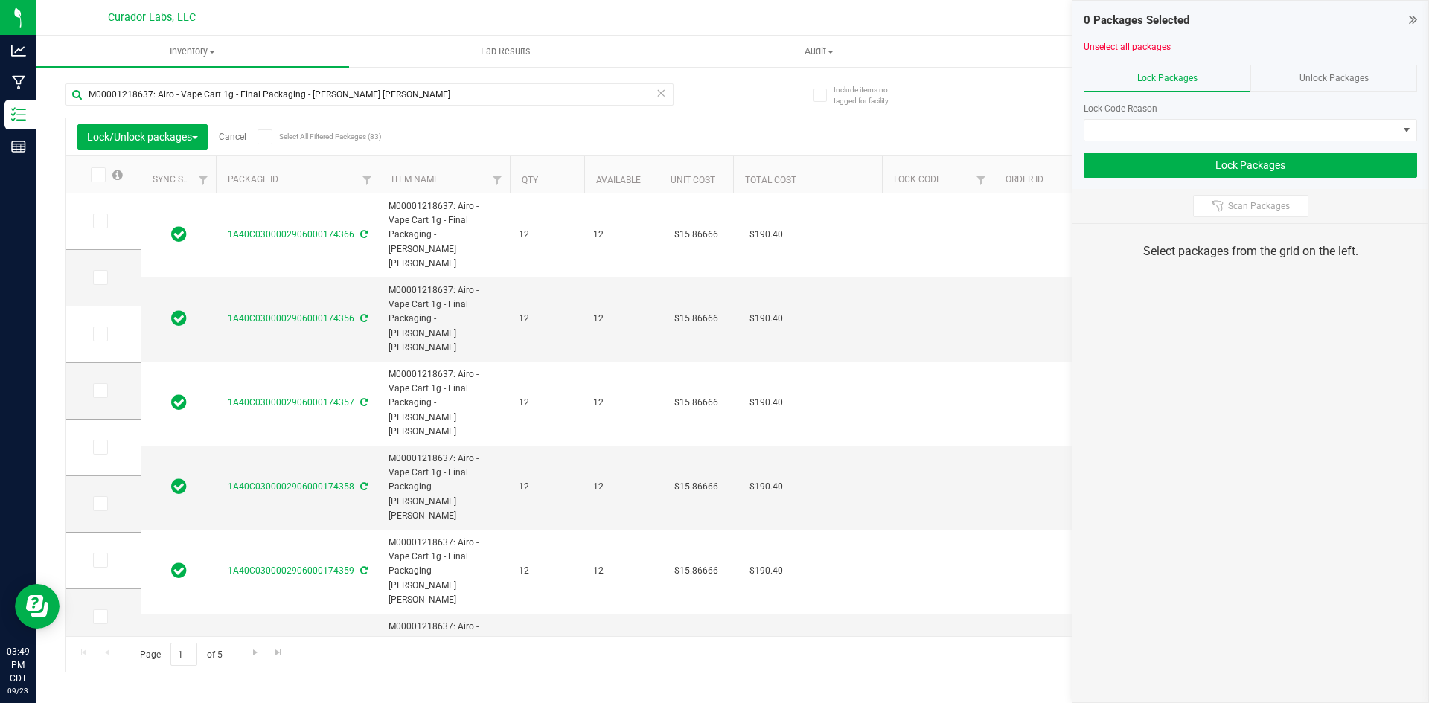
type input "[DATE]"
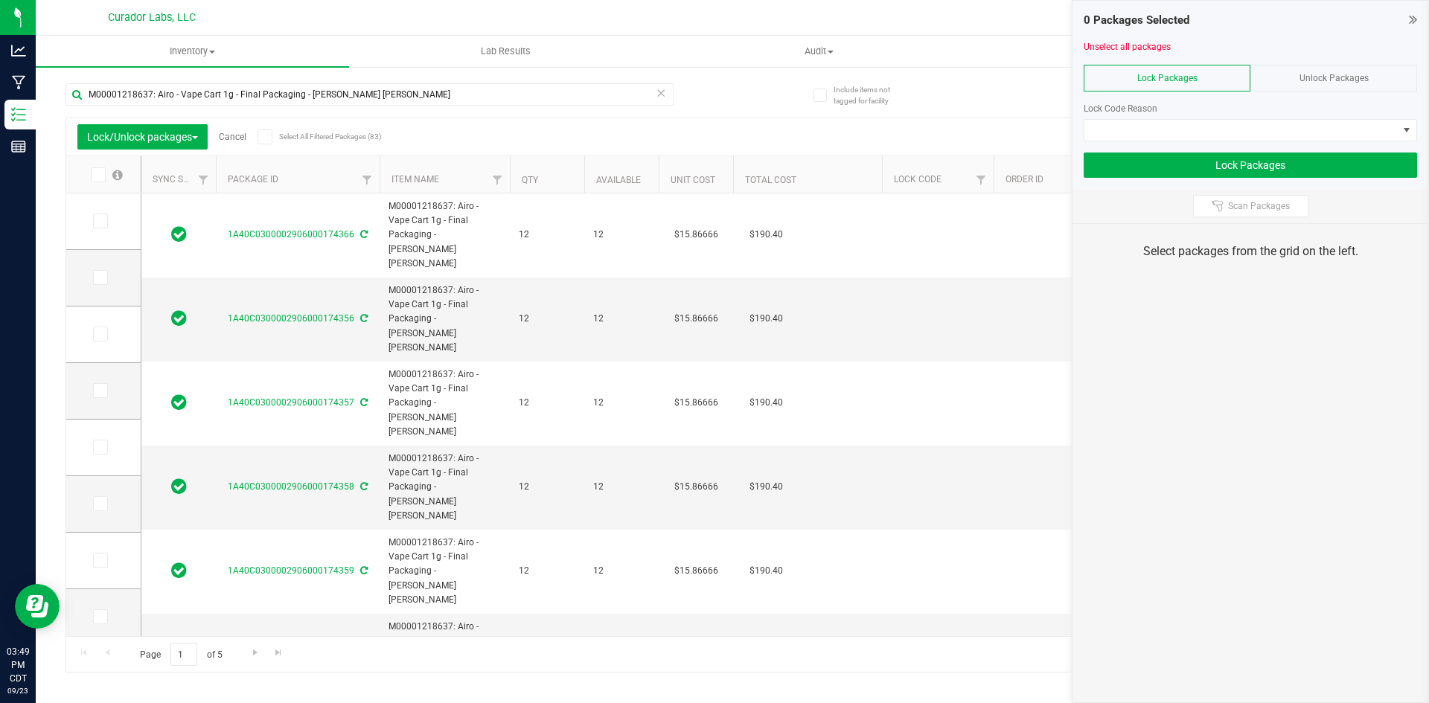
type input "[DATE]"
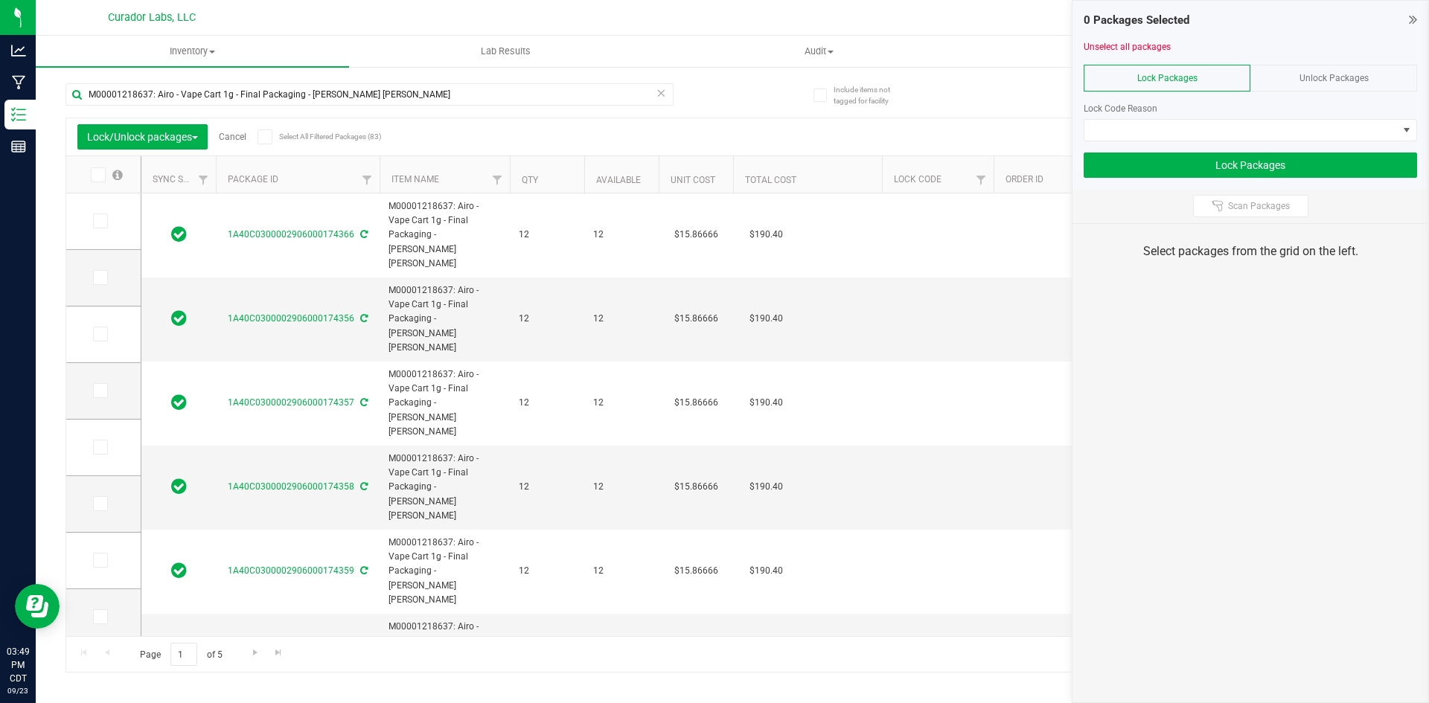
type input "[DATE]"
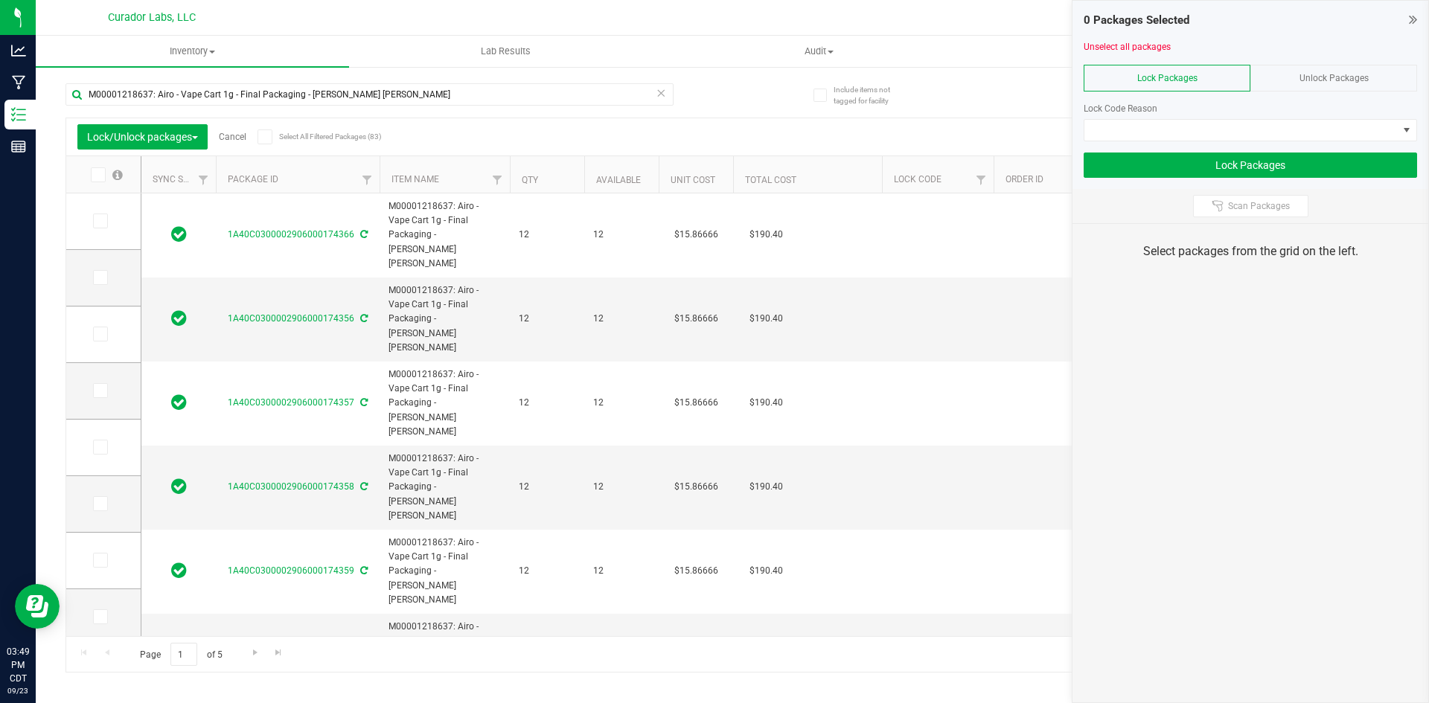
type input "[DATE]"
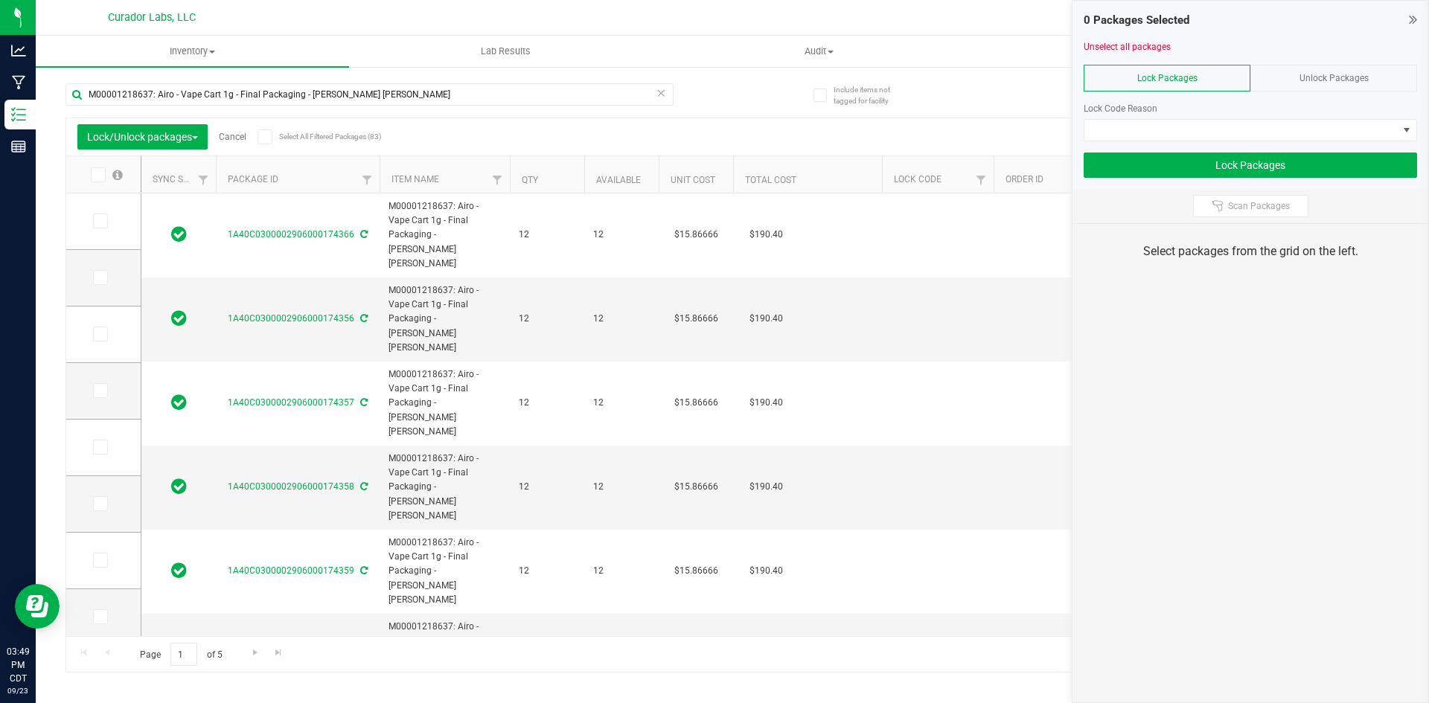
click at [1410, 15] on icon at bounding box center [1413, 19] width 8 height 15
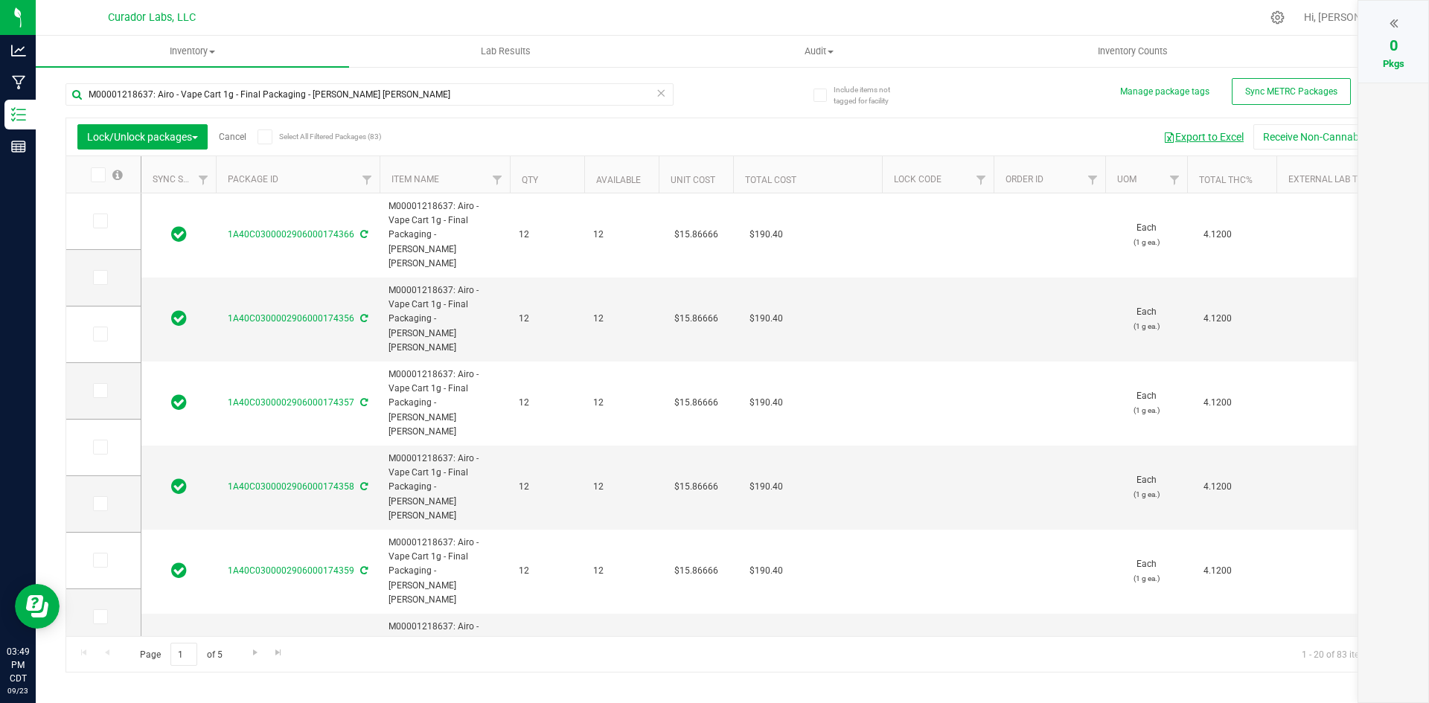
click at [1226, 132] on button "Export to Excel" at bounding box center [1203, 136] width 100 height 25
click at [272, 141] on span at bounding box center [264, 136] width 15 height 15
click at [0, 0] on input "Select All Filtered Packages (83)" at bounding box center [0, 0] width 0 height 0
click at [1397, 20] on div at bounding box center [1393, 23] width 40 height 22
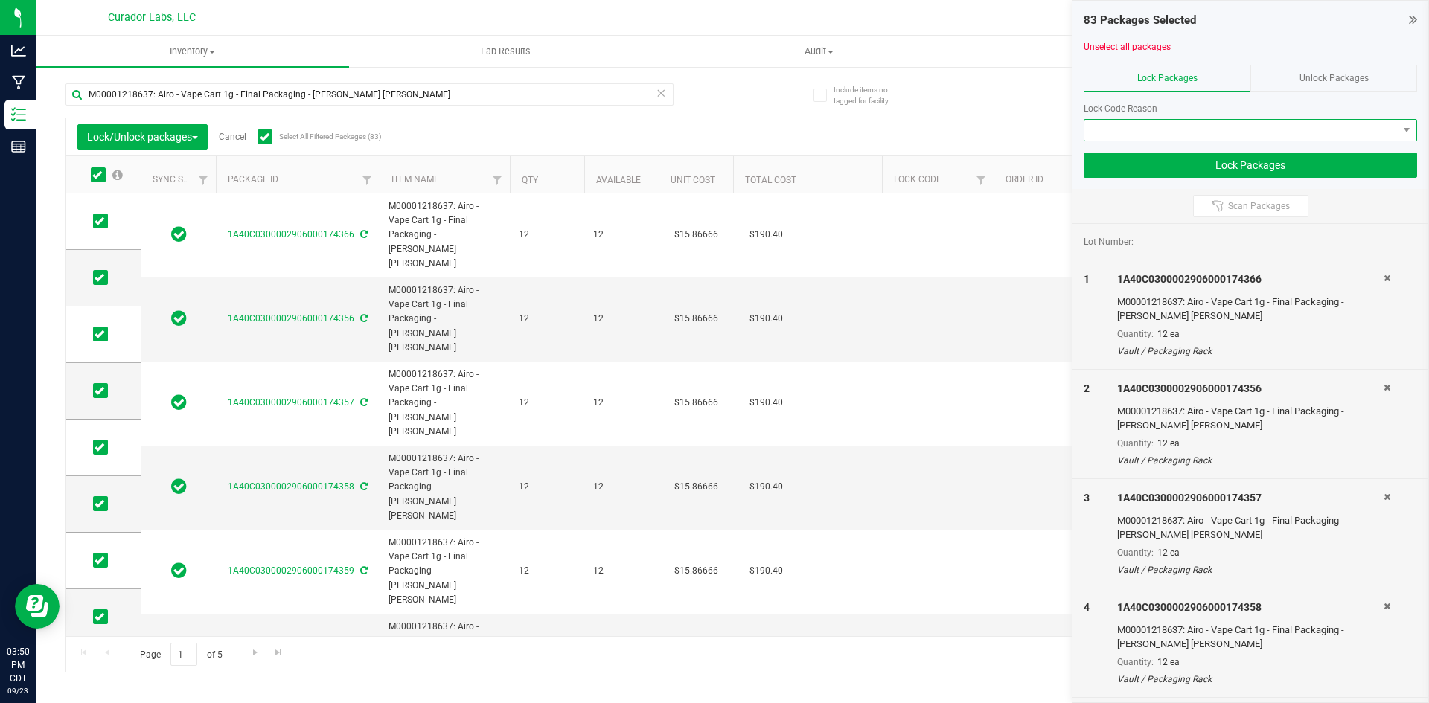
click at [1272, 123] on span at bounding box center [1240, 130] width 313 height 21
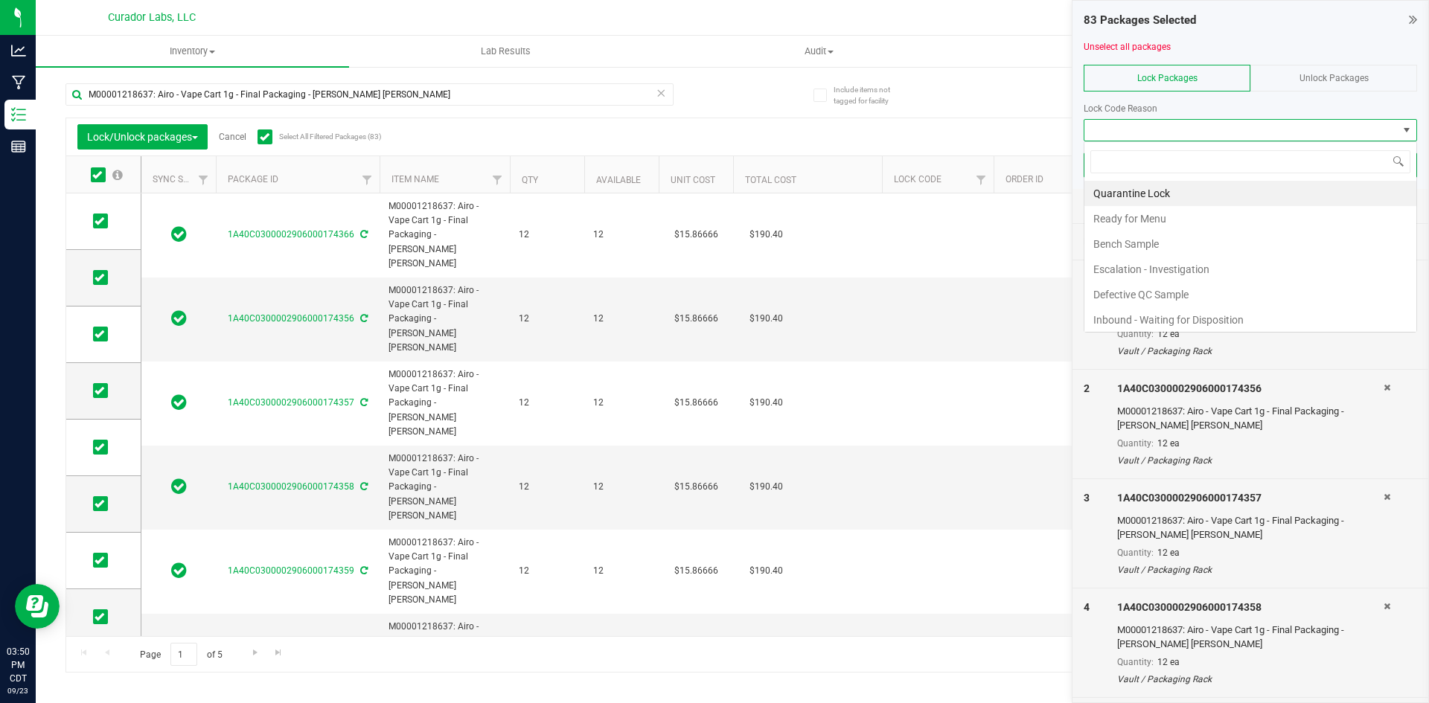
scroll to position [22, 333]
click at [1207, 210] on li "Ready for Menu" at bounding box center [1250, 218] width 332 height 25
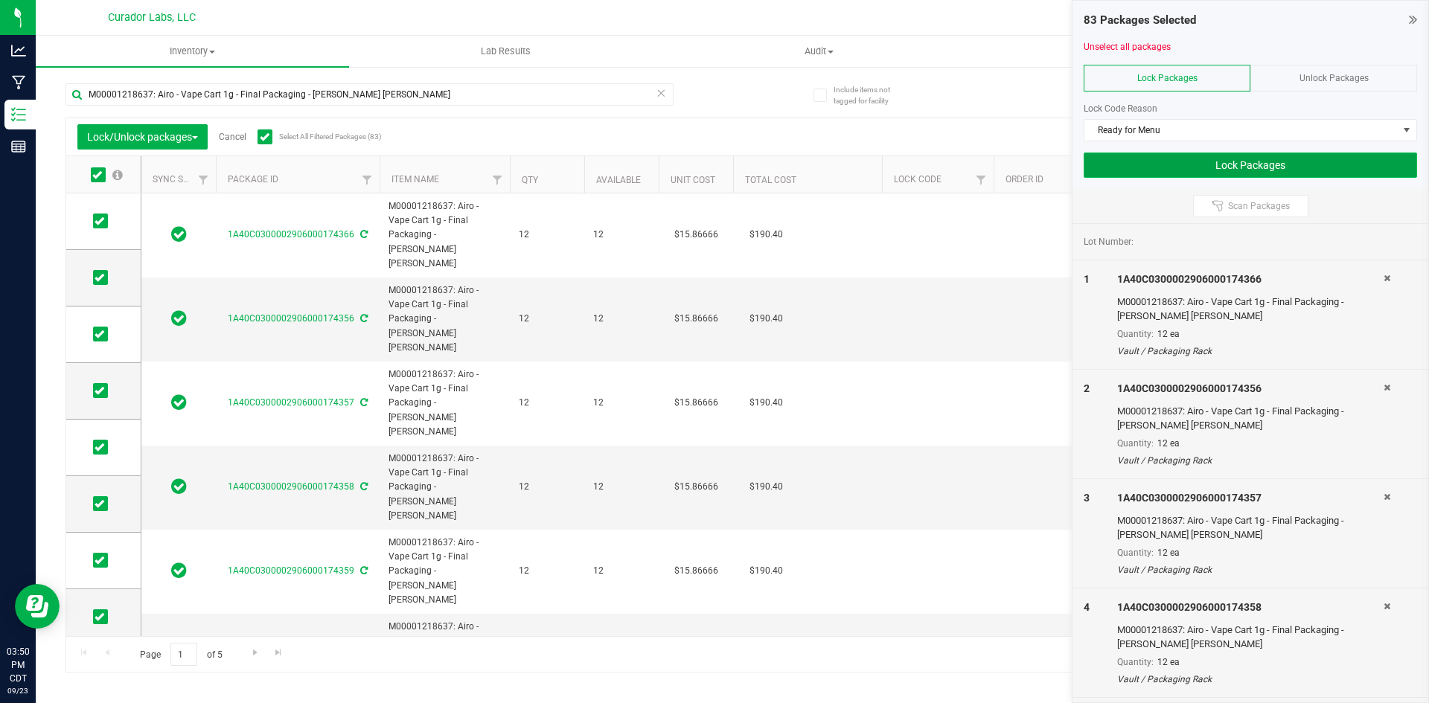
click at [1176, 161] on button "Lock Packages" at bounding box center [1249, 165] width 333 height 25
